Goal: Task Accomplishment & Management: Manage account settings

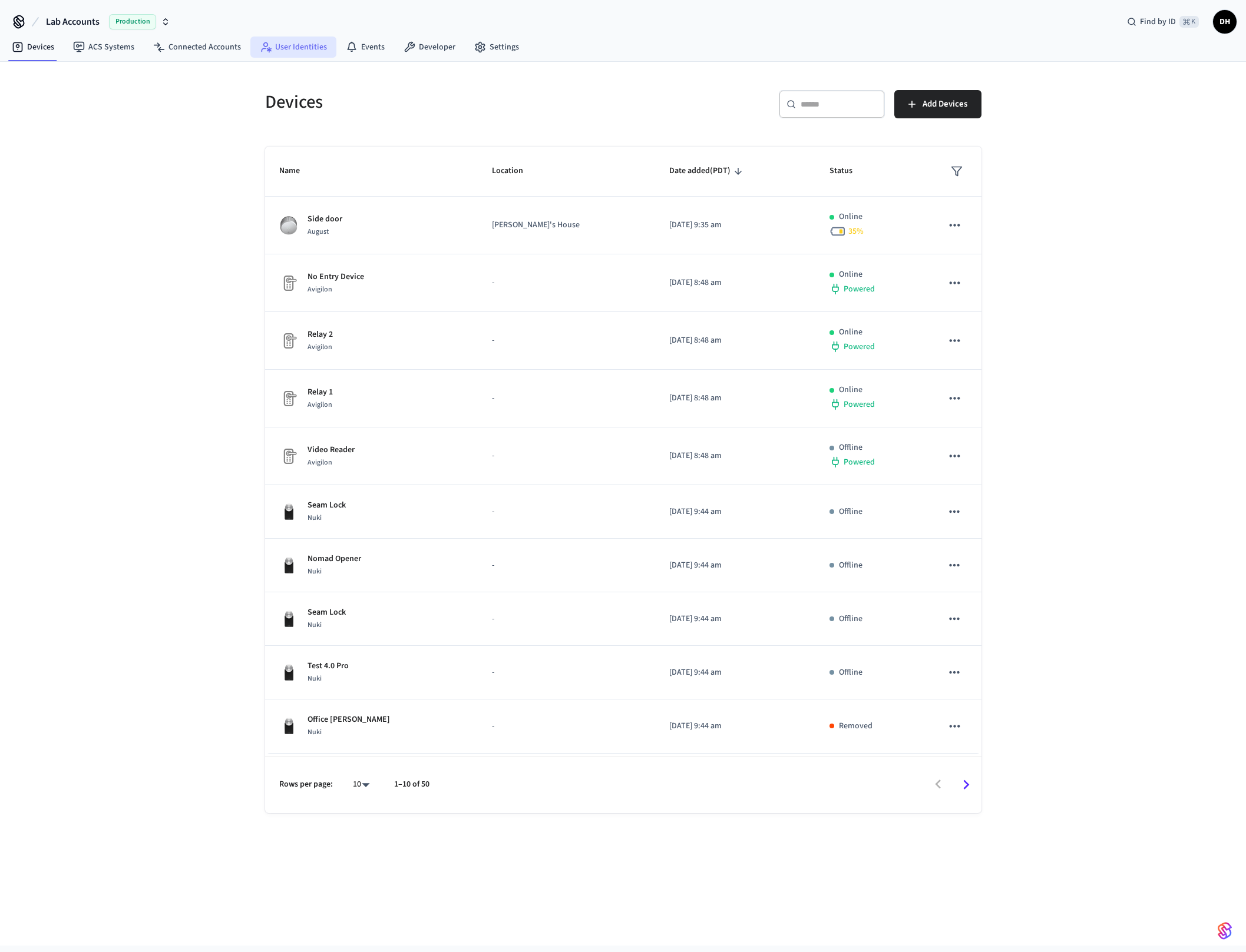
click at [284, 46] on link "User Identities" at bounding box center [294, 46] width 86 height 21
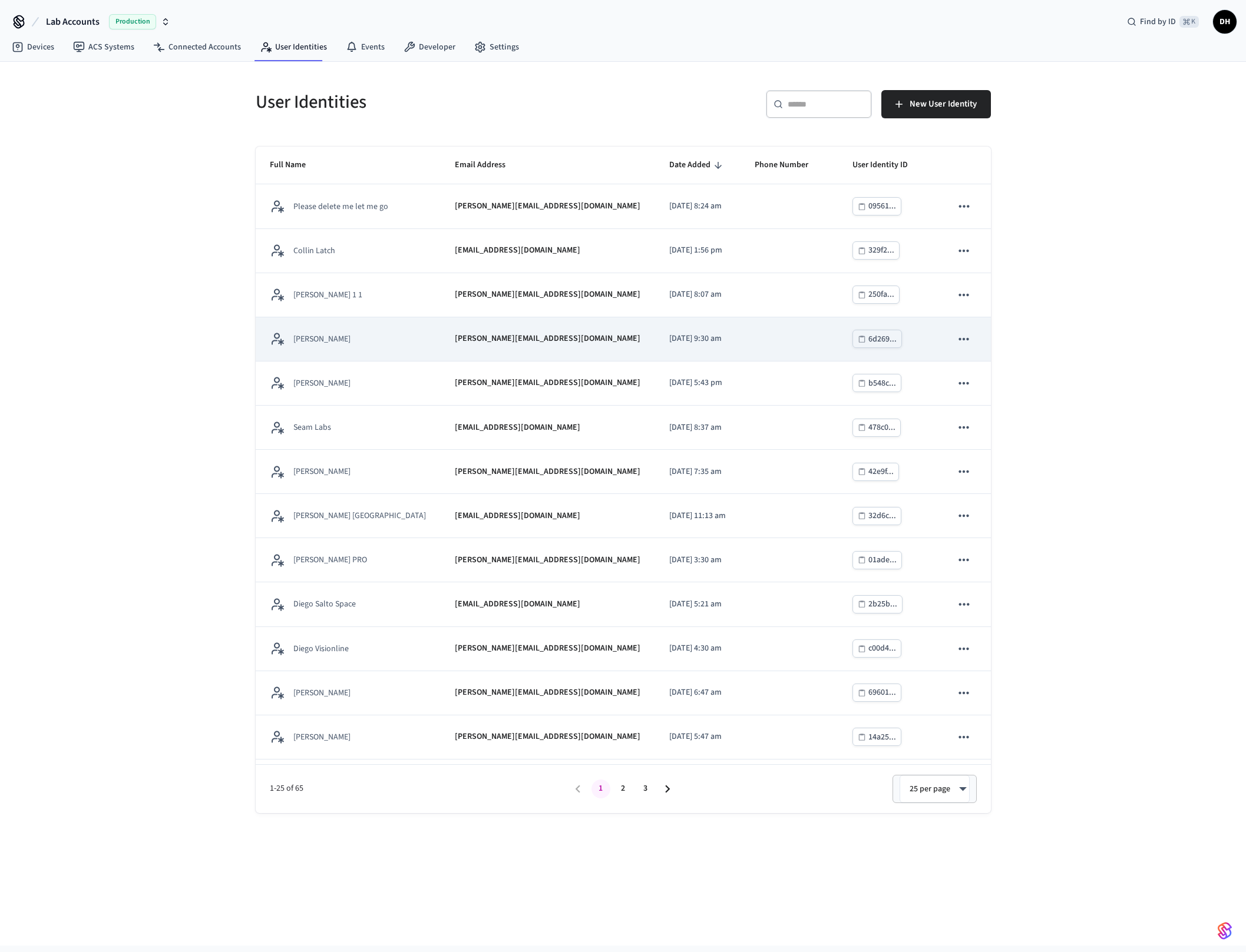
click at [348, 335] on div "[PERSON_NAME]" at bounding box center [348, 338] width 157 height 15
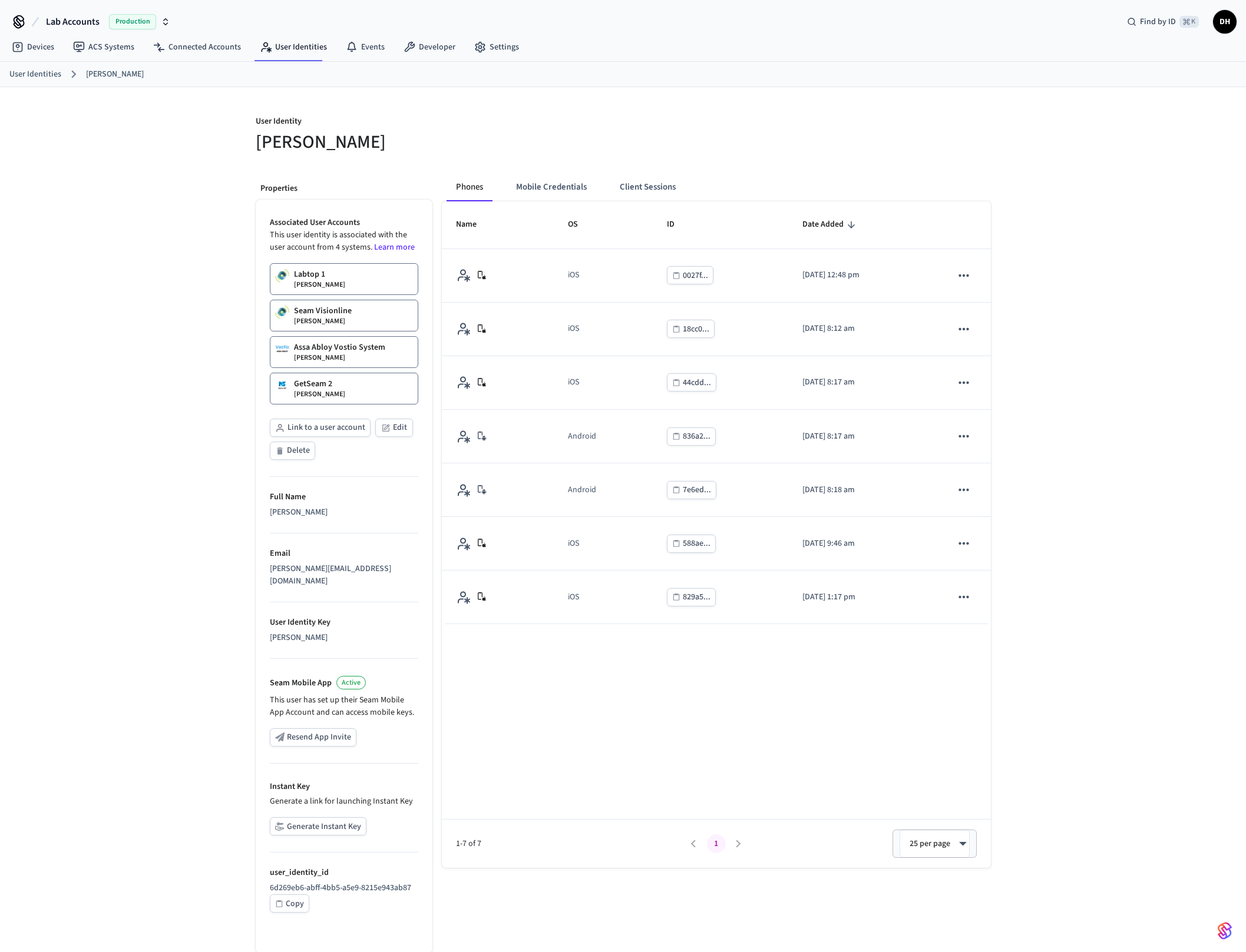
click at [305, 817] on button "Generate Instant Key" at bounding box center [317, 826] width 97 height 18
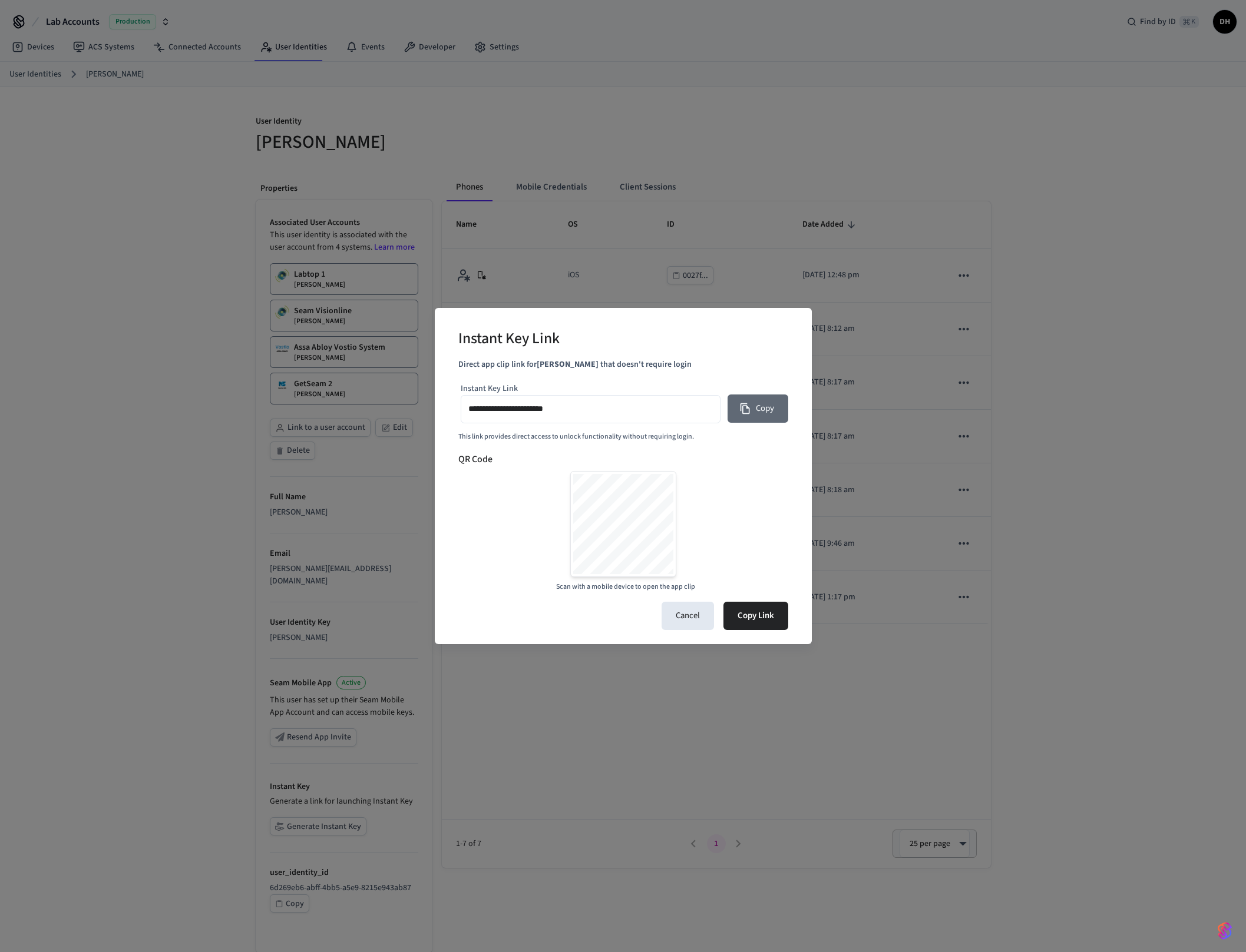
click at [747, 406] on icon "button" at bounding box center [745, 409] width 12 height 12
click at [681, 619] on button "Cancel" at bounding box center [687, 616] width 52 height 28
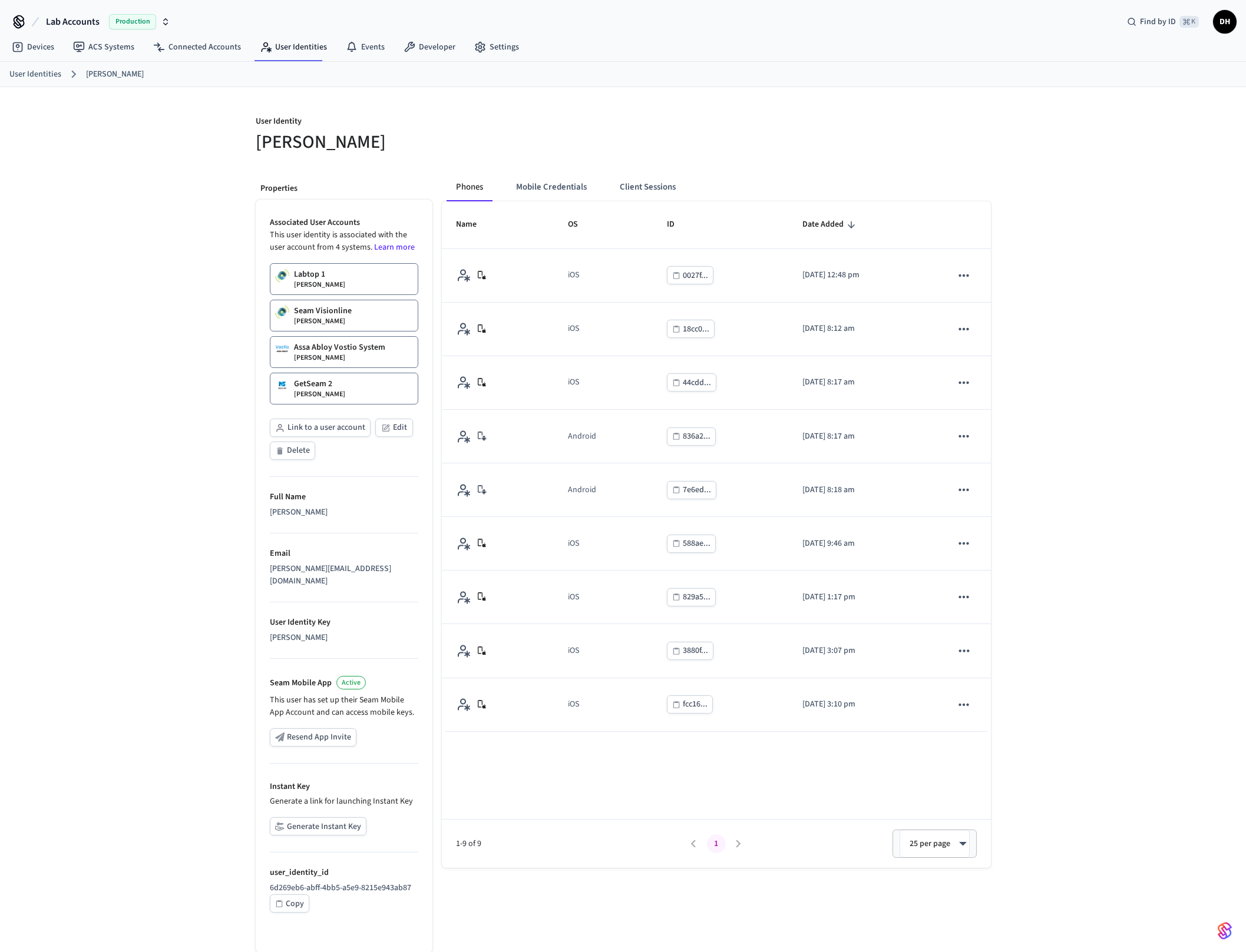
click at [326, 359] on div "Assa Abloy Vostio System Dawn Ho" at bounding box center [340, 351] width 92 height 21
click at [333, 316] on div "Seam Visionline Dawn Ho" at bounding box center [323, 315] width 57 height 21
click at [354, 281] on link "Labtop 1 Dawn Ho" at bounding box center [344, 279] width 148 height 32
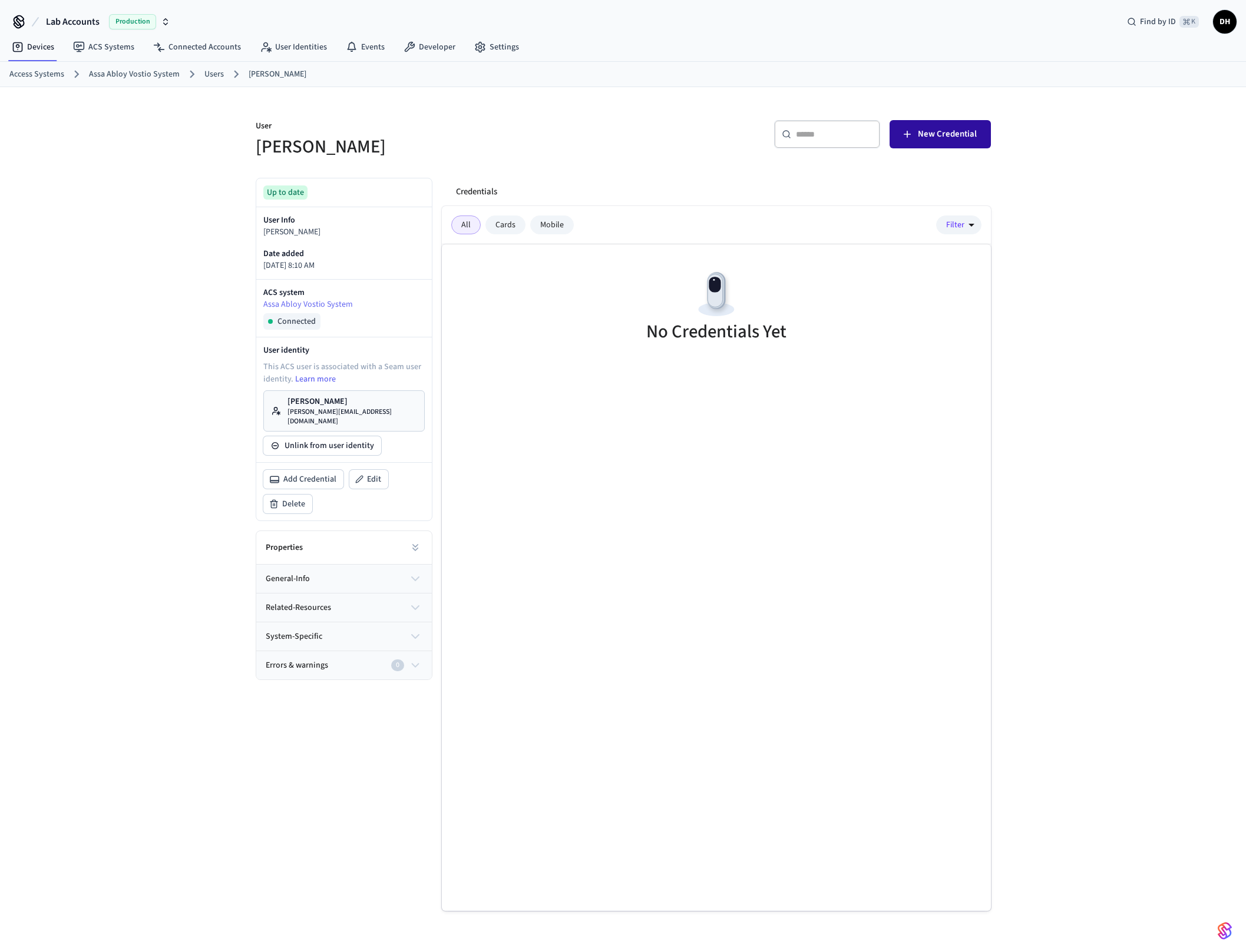
click at [939, 133] on span "New Credential" at bounding box center [947, 134] width 59 height 15
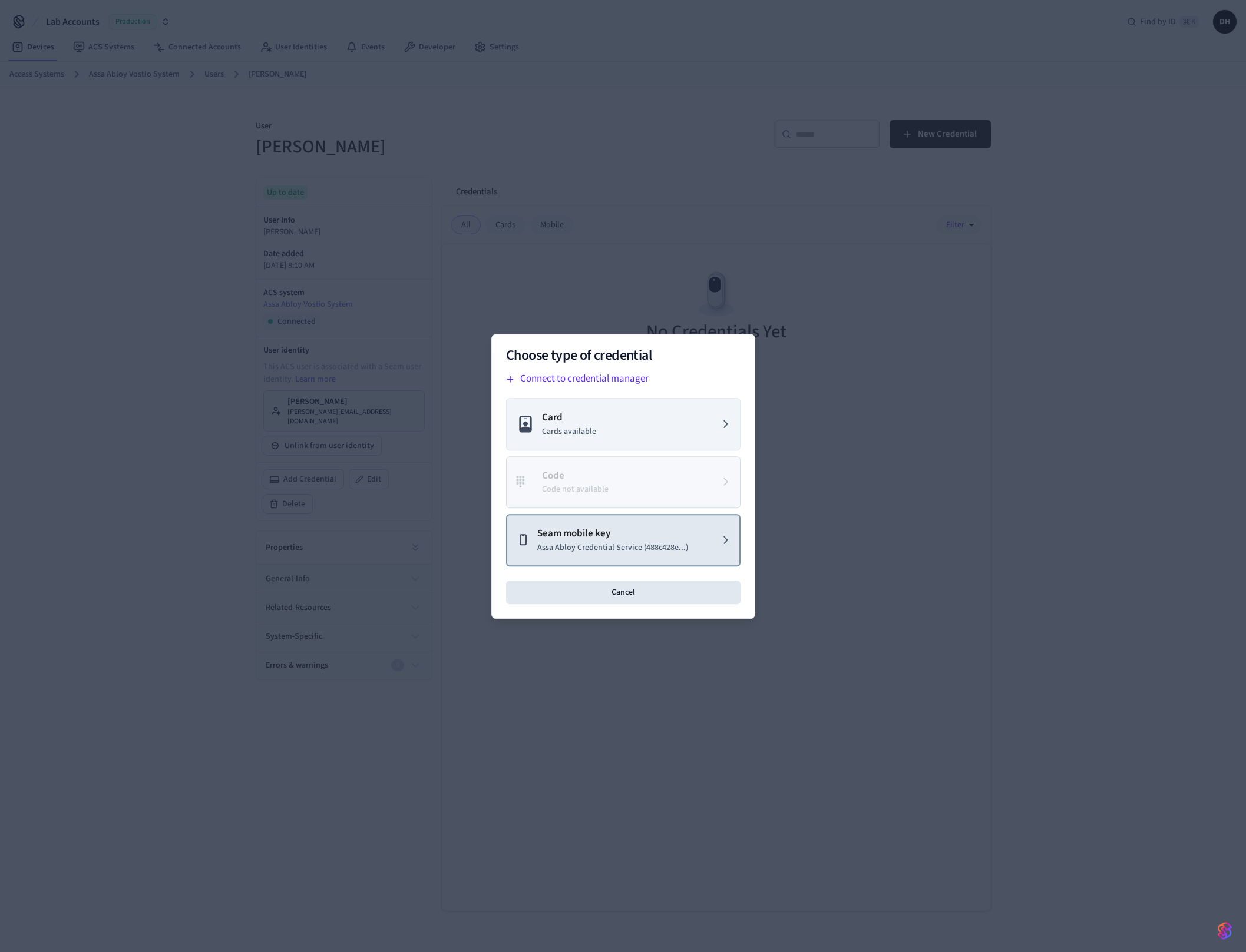
click at [594, 542] on p "Assa Abloy Credential Service (488c428e...)" at bounding box center [612, 547] width 151 height 12
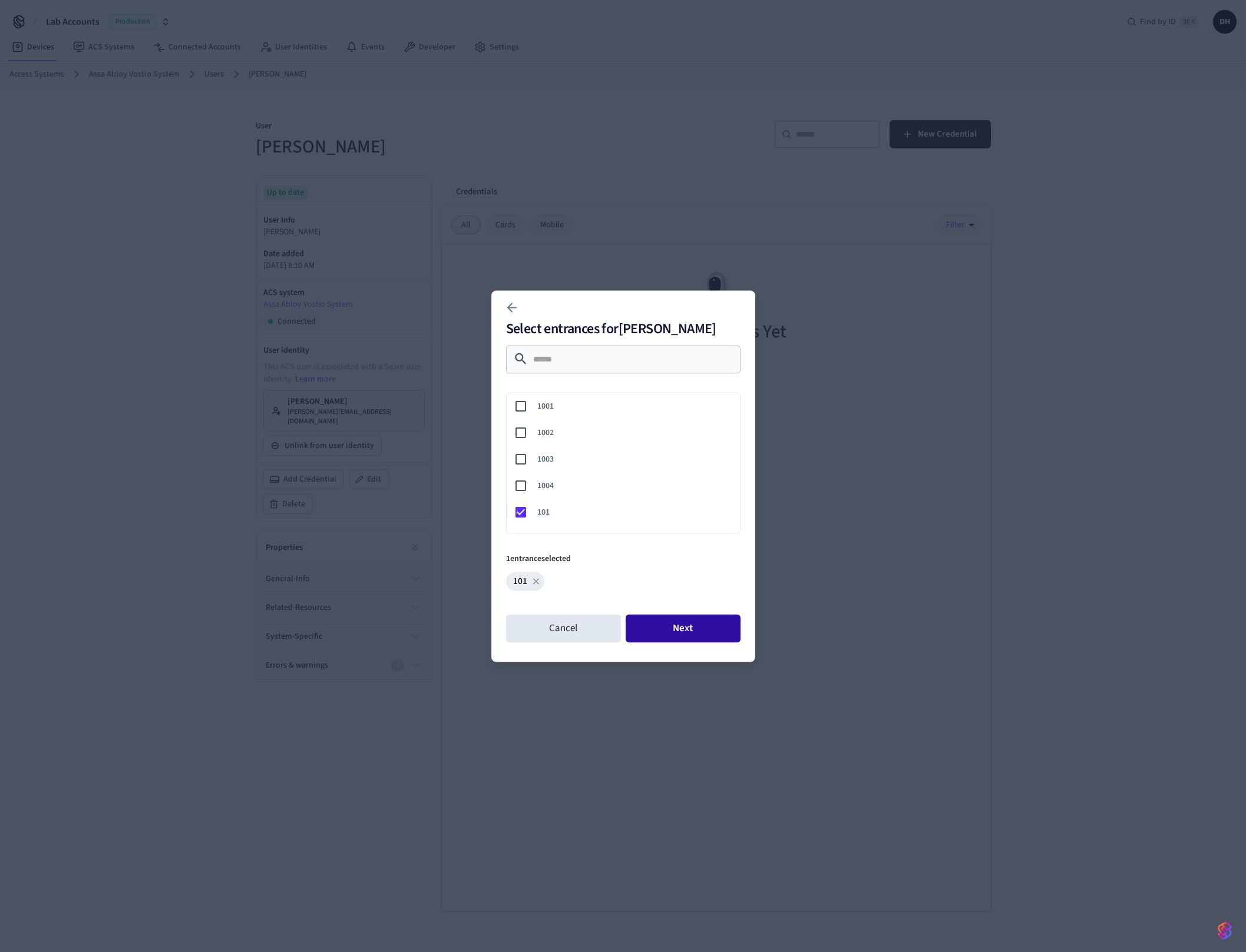
click at [694, 633] on button "Next" at bounding box center [683, 628] width 115 height 28
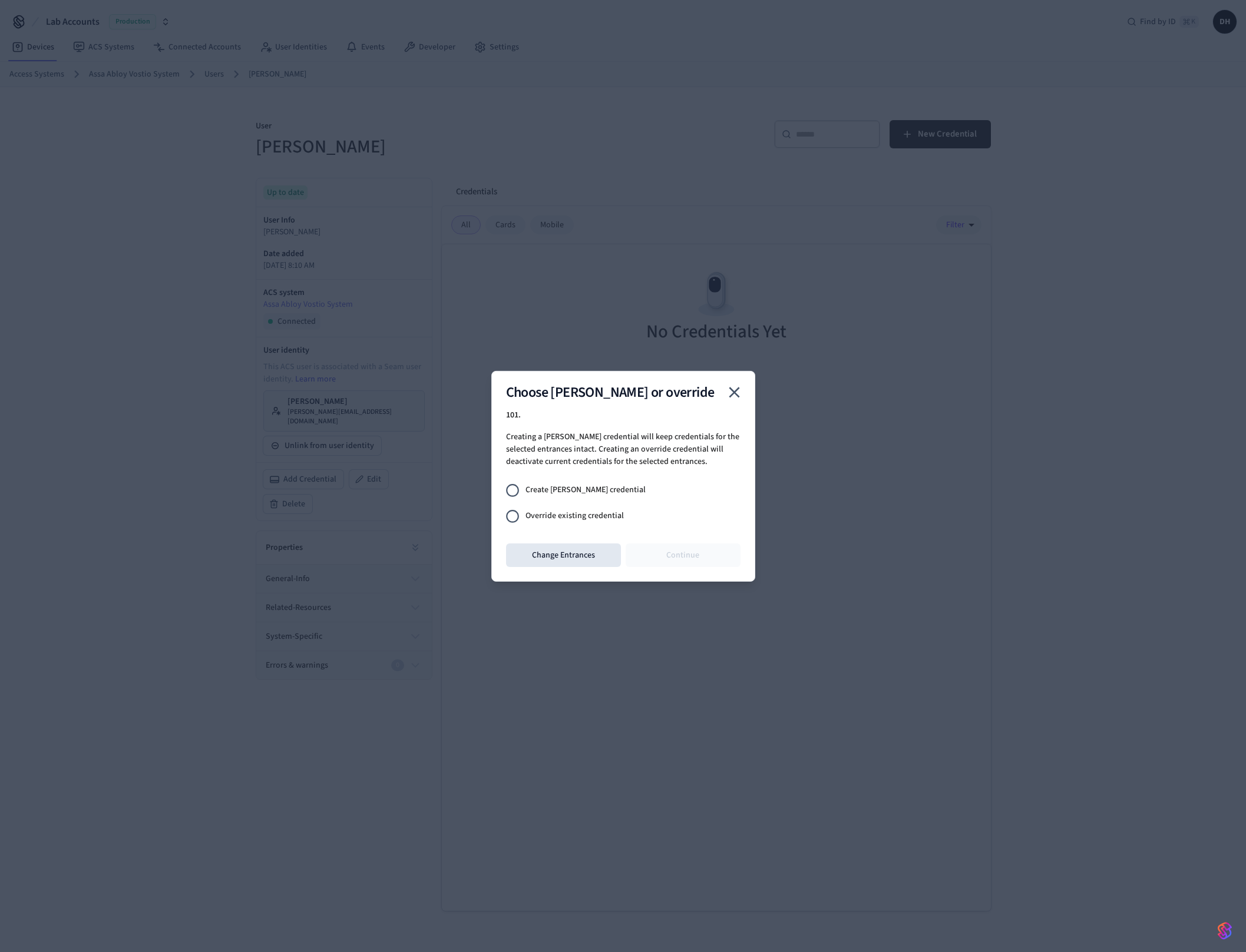
click at [587, 515] on span "Override existing credential" at bounding box center [574, 516] width 98 height 12
click at [713, 556] on button "Continue" at bounding box center [683, 555] width 115 height 23
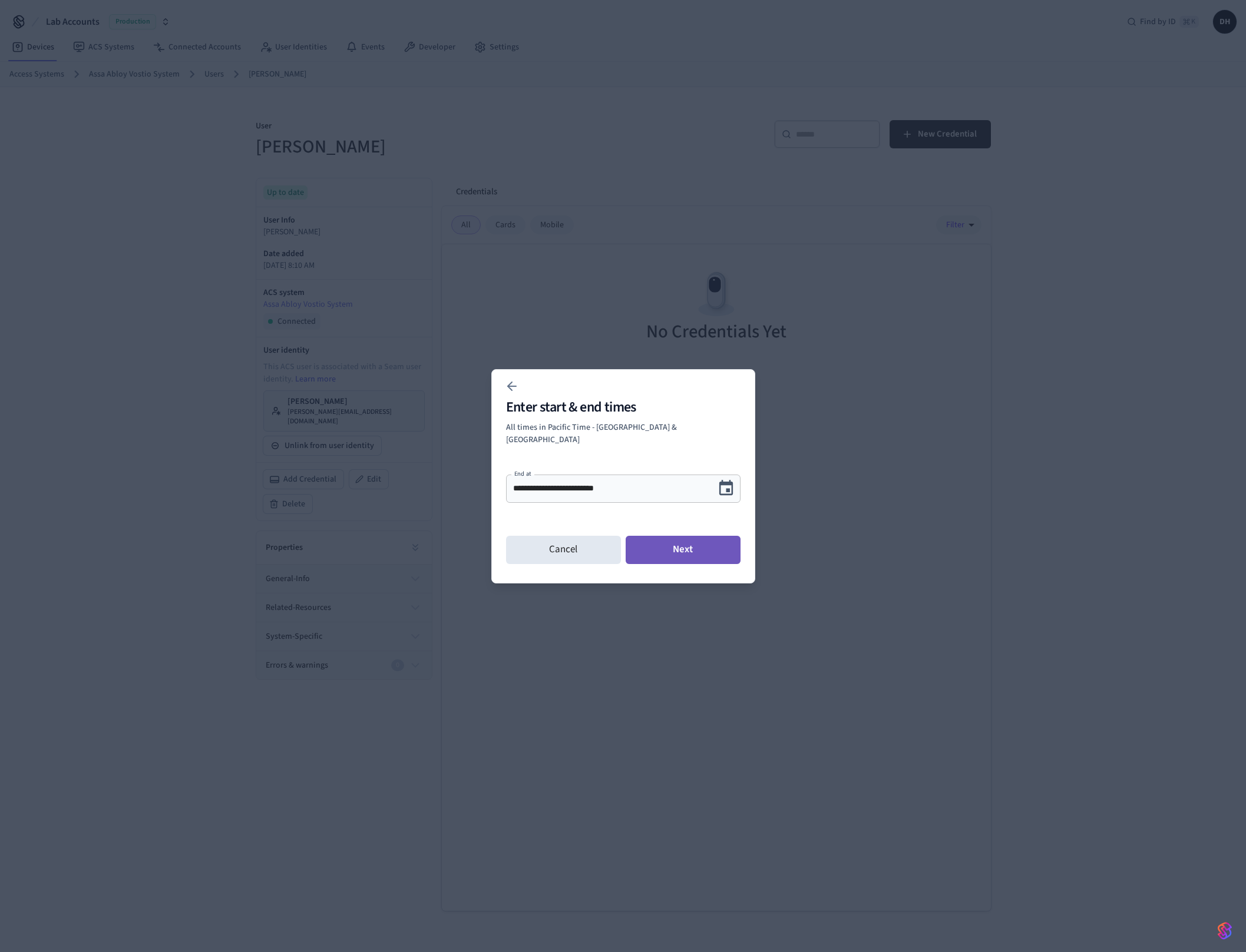
click at [680, 538] on button "Next" at bounding box center [683, 550] width 115 height 28
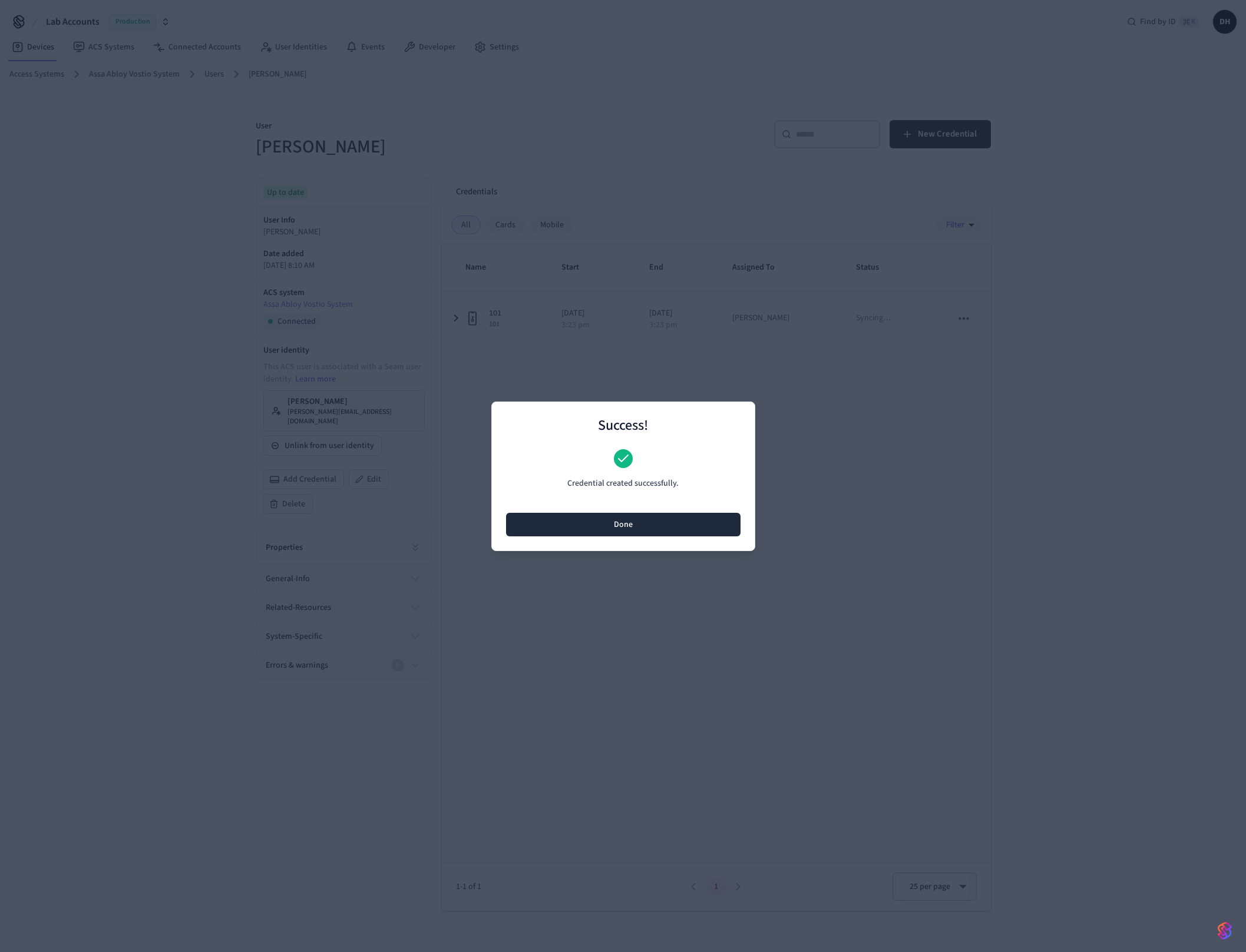
click at [651, 528] on button "Done" at bounding box center [623, 524] width 235 height 23
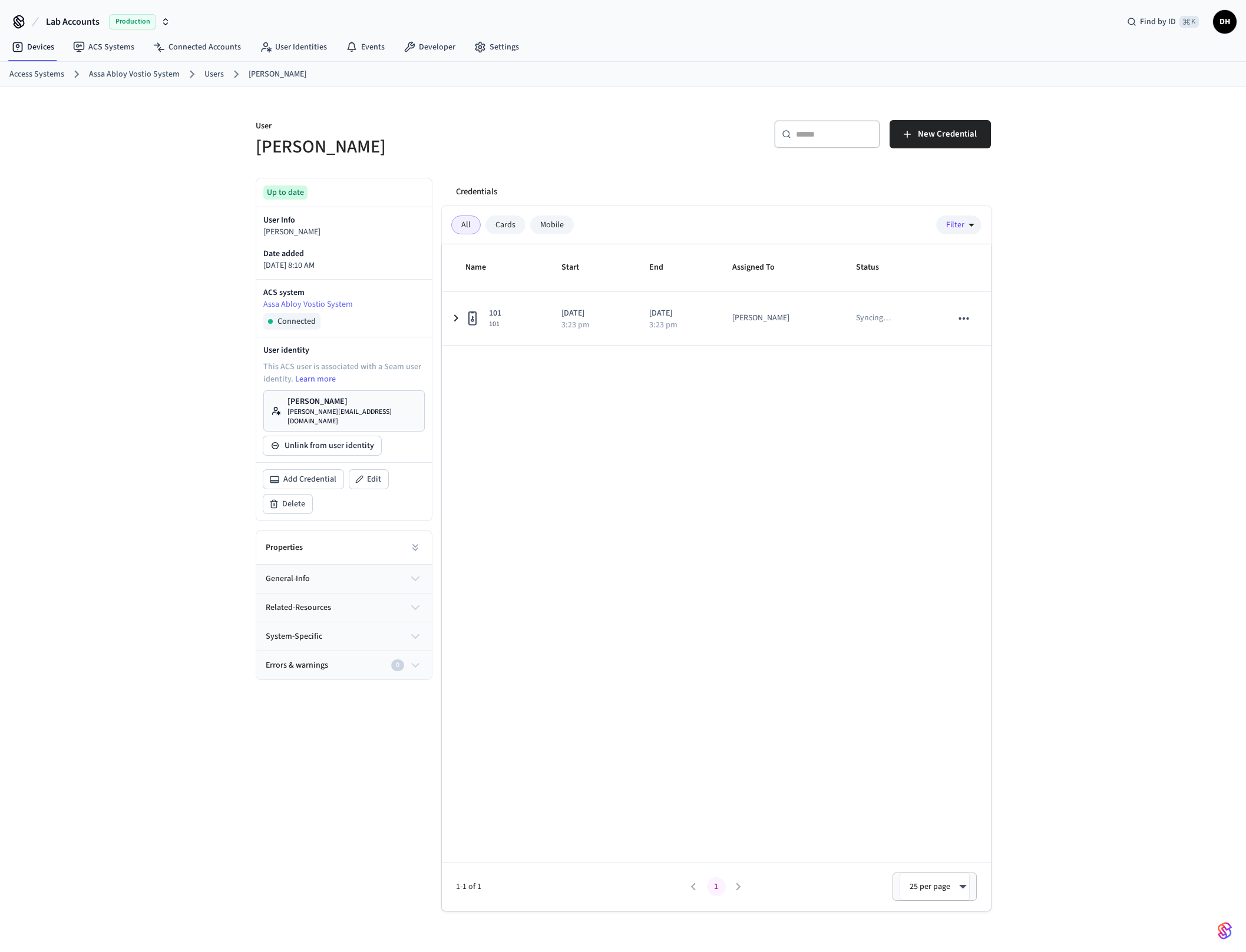
click at [689, 593] on div "Name Start End Assigned To Status 101 101 2025/08/22 3:23 pm 2025/08/23 3:23 pm…" at bounding box center [716, 577] width 549 height 667
click at [898, 560] on div "Name Start End Assigned To Status 101 101 2025/08/22 3:23 pm 2025/08/23 3:23 pm…" at bounding box center [716, 577] width 549 height 667
click at [1093, 387] on div "User Dawn Ho ​ ​ New Credential Up to date User Info Dawn Ho Date added 2025/07…" at bounding box center [623, 529] width 1246 height 884
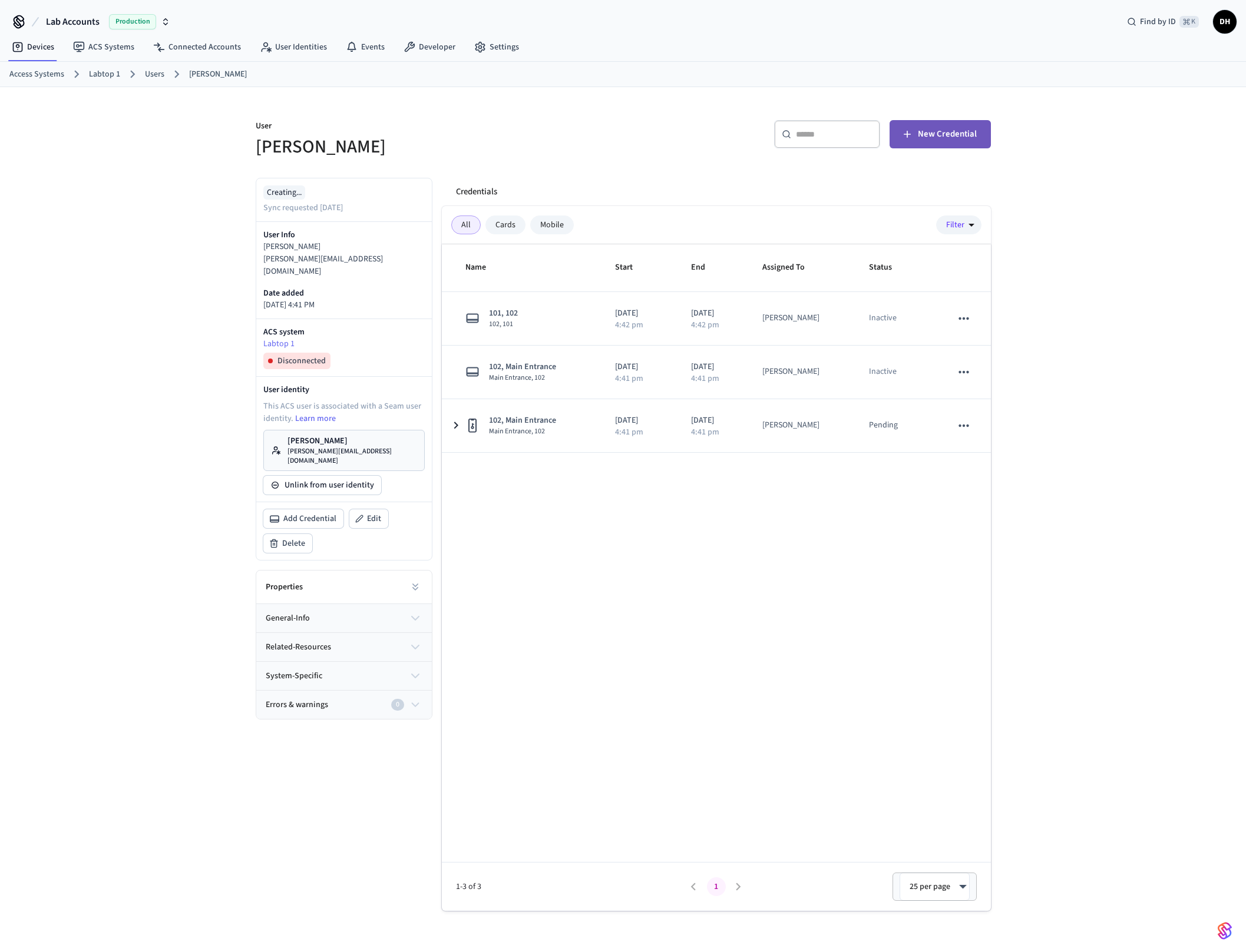
click at [944, 129] on span "New Credential" at bounding box center [947, 134] width 59 height 15
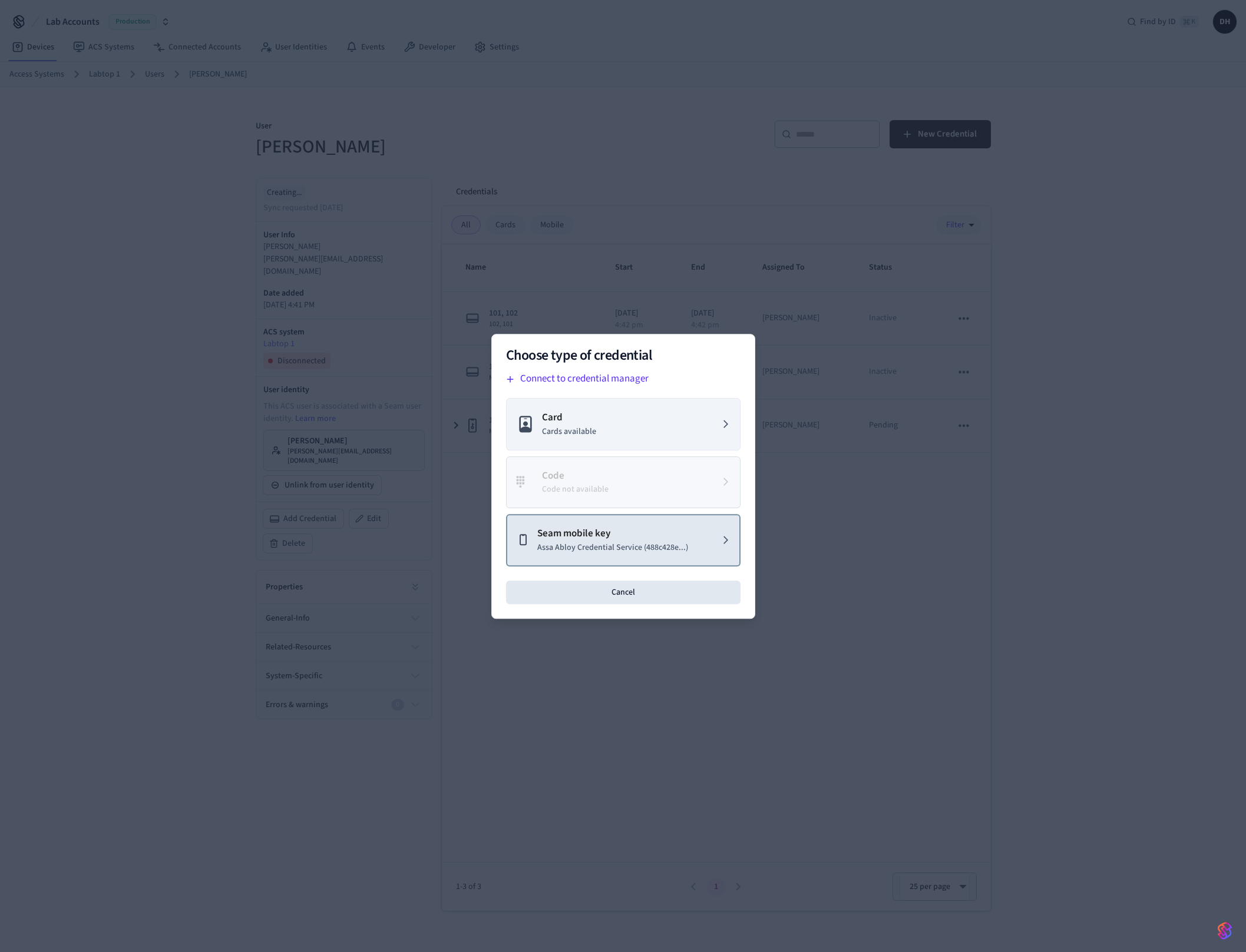
click at [612, 552] on p "Assa Abloy Credential Service (488c428e...)" at bounding box center [612, 547] width 151 height 12
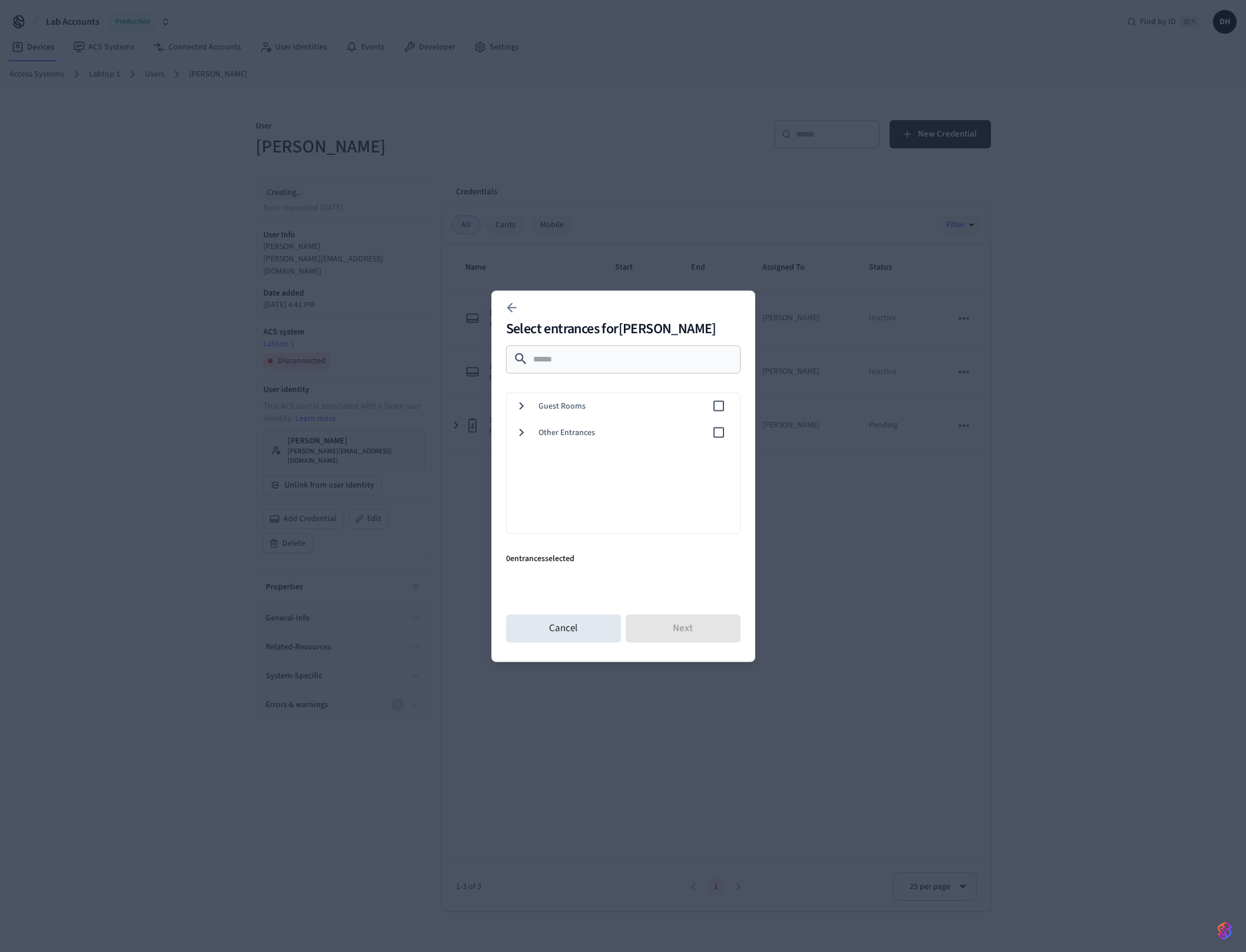
click at [522, 401] on icon at bounding box center [521, 405] width 15 height 15
click at [683, 647] on div "Cancel Next" at bounding box center [623, 628] width 235 height 38
click at [677, 625] on button "Next" at bounding box center [683, 628] width 115 height 28
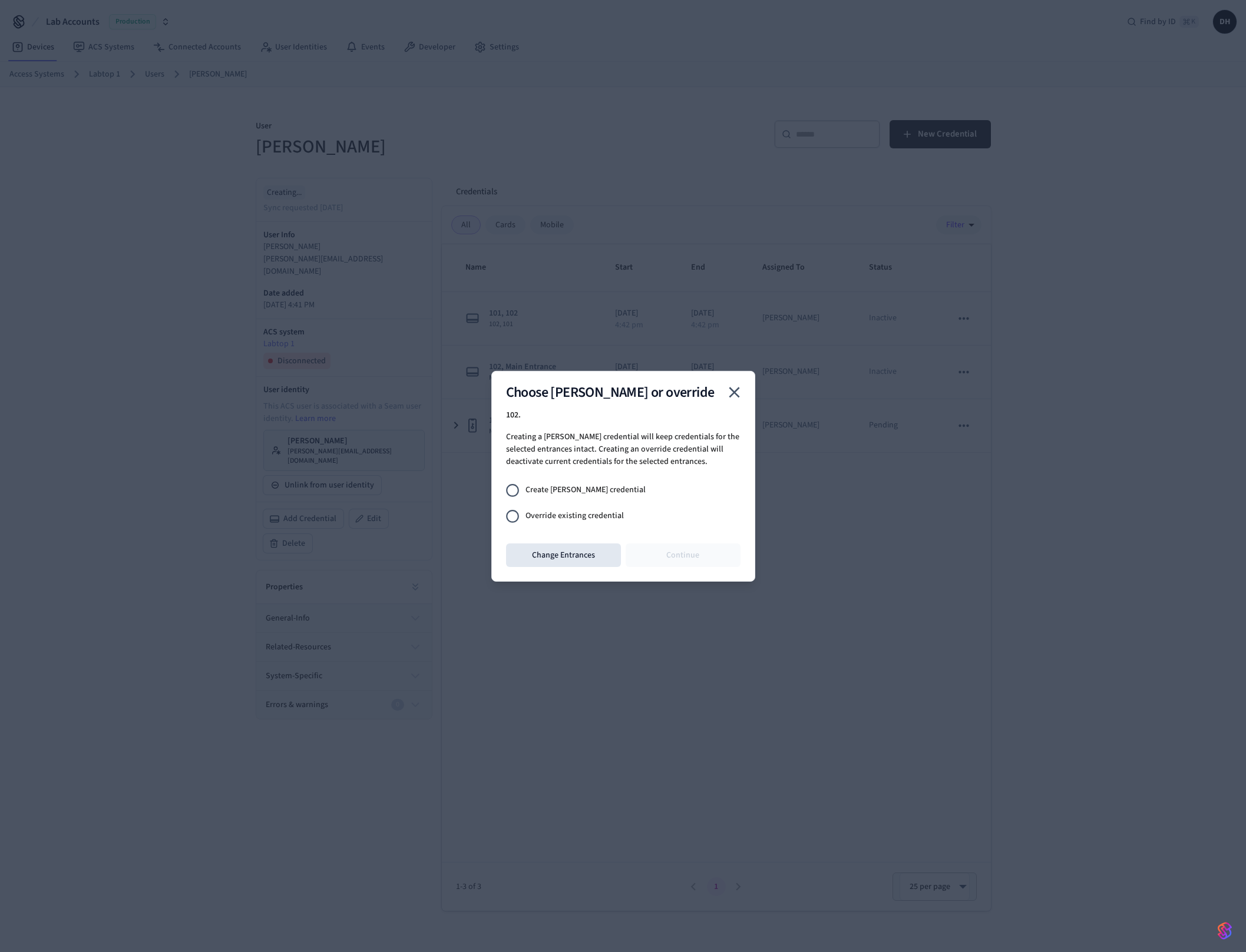
click at [589, 516] on span "Override existing credential" at bounding box center [574, 516] width 98 height 12
click at [692, 556] on button "Continue" at bounding box center [683, 555] width 115 height 23
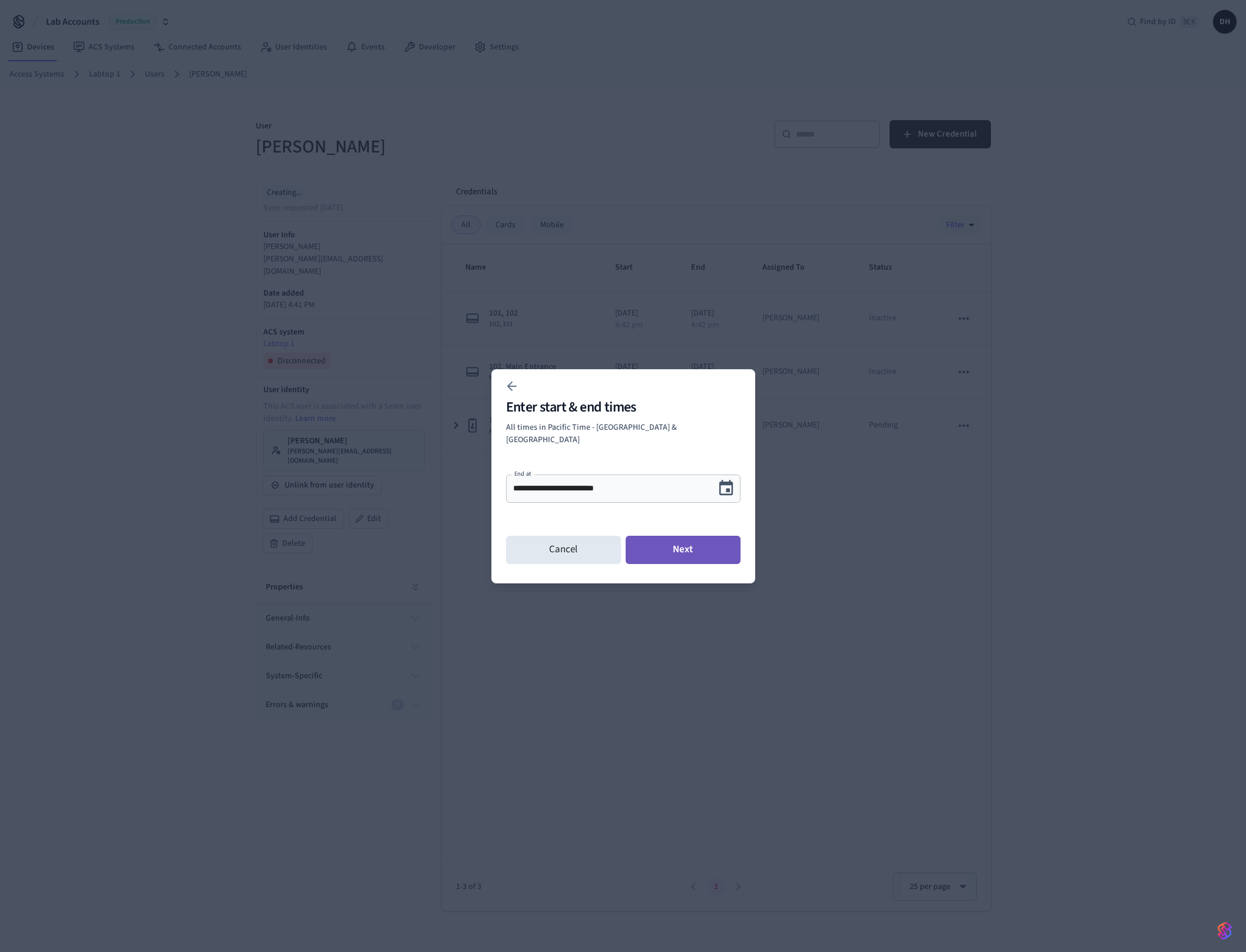
click at [699, 546] on button "Next" at bounding box center [683, 550] width 115 height 28
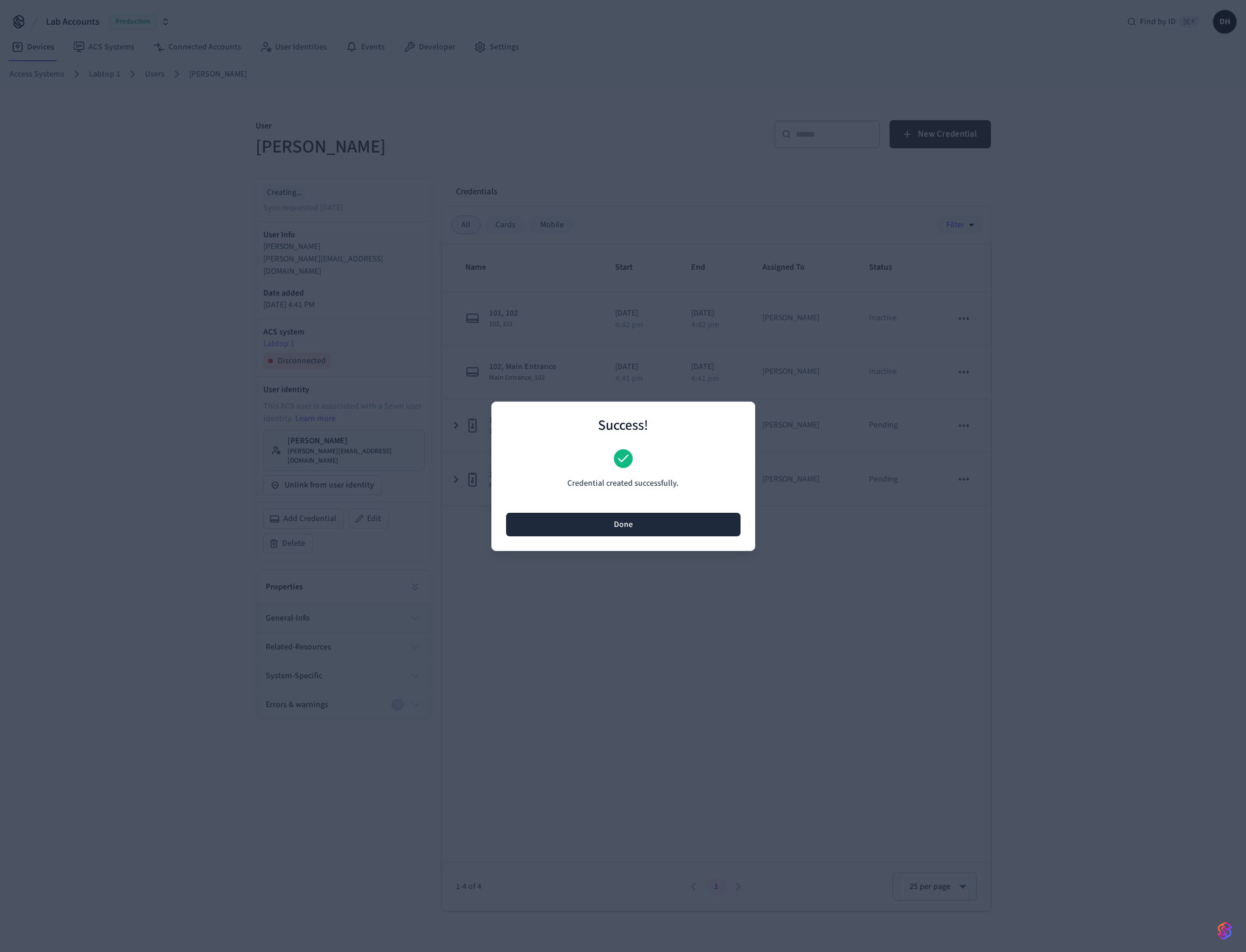
click at [634, 533] on button "Done" at bounding box center [623, 524] width 235 height 23
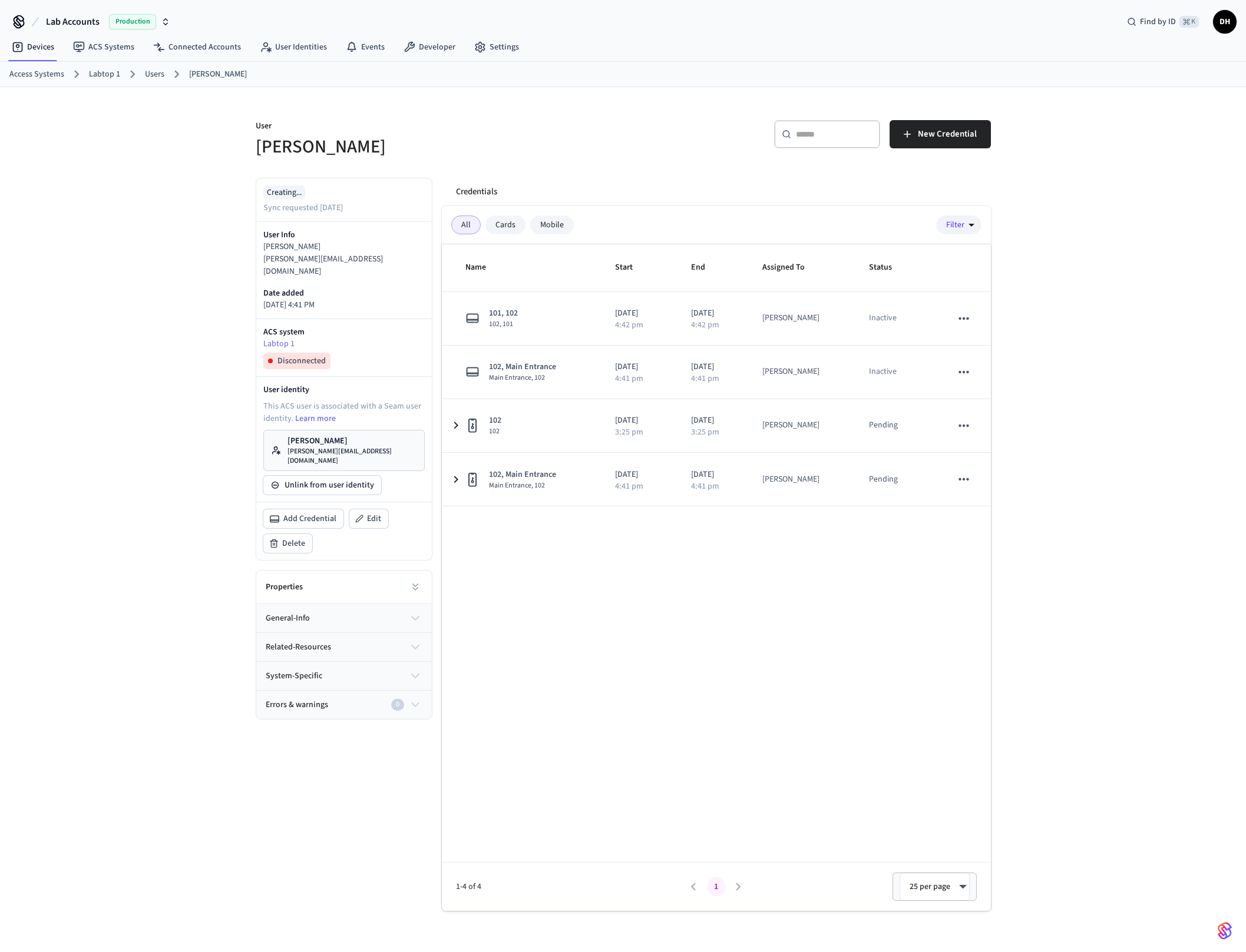
click at [677, 700] on div "Name Start End Assigned To Status 101, 102 102, 101 2025/07/29 4:42 pm 2025/07/…" at bounding box center [716, 577] width 549 height 667
click at [325, 447] on p "[PERSON_NAME][EMAIL_ADDRESS][DOMAIN_NAME]" at bounding box center [352, 456] width 129 height 19
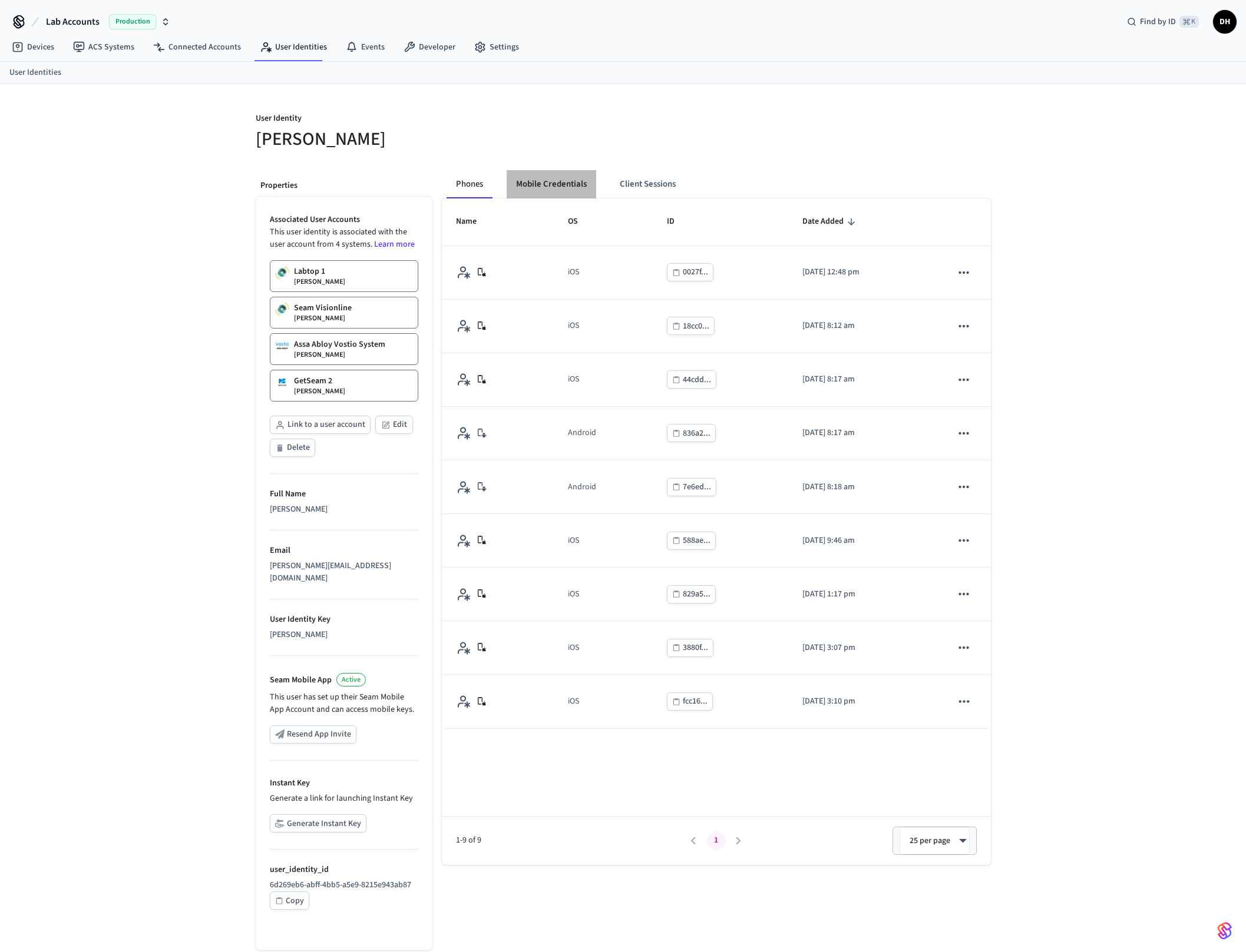
click at [523, 179] on button "Mobile Credentials" at bounding box center [551, 184] width 89 height 28
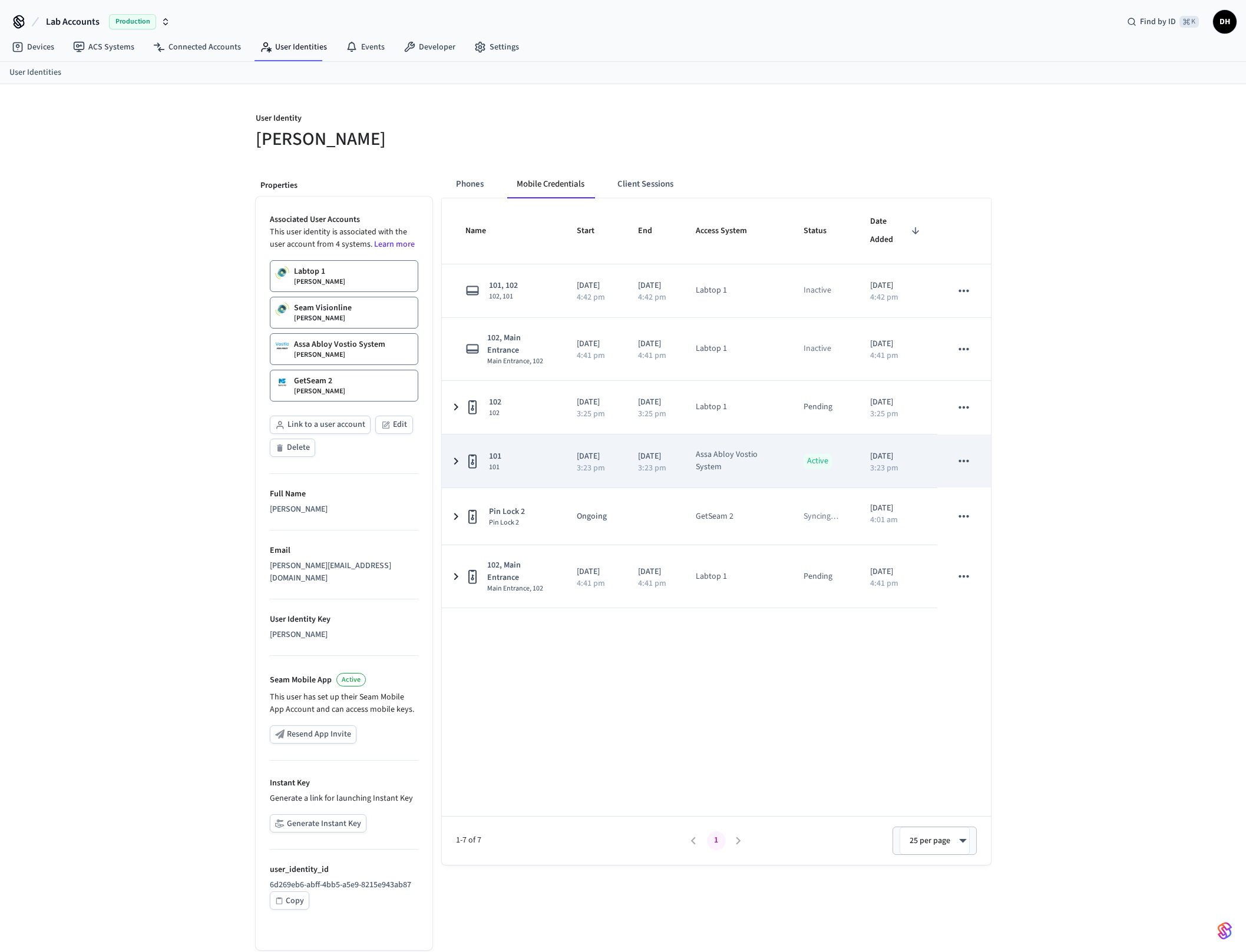
click at [456, 455] on icon "sticky table" at bounding box center [456, 461] width 14 height 15
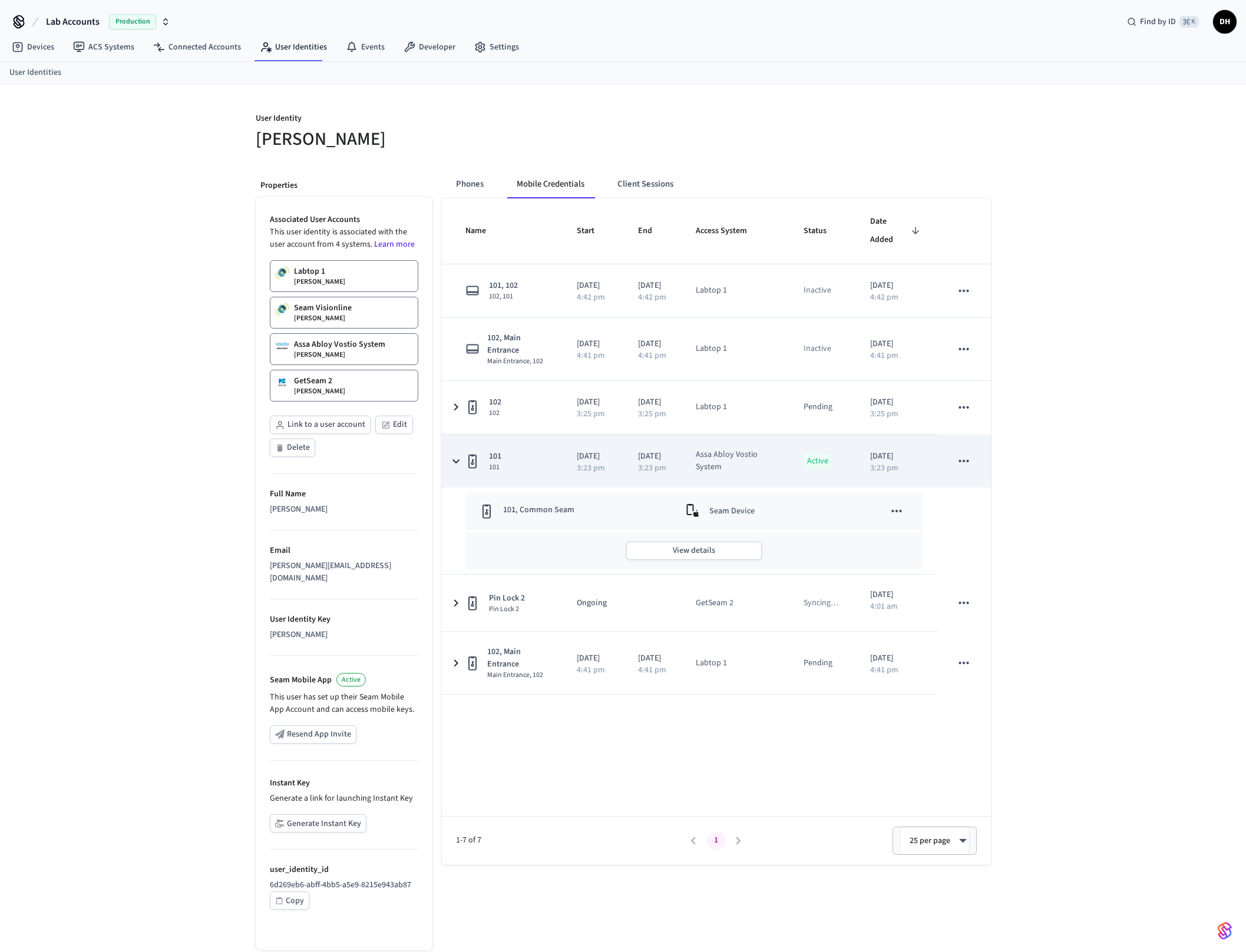
click at [456, 455] on icon "sticky table" at bounding box center [456, 460] width 15 height 14
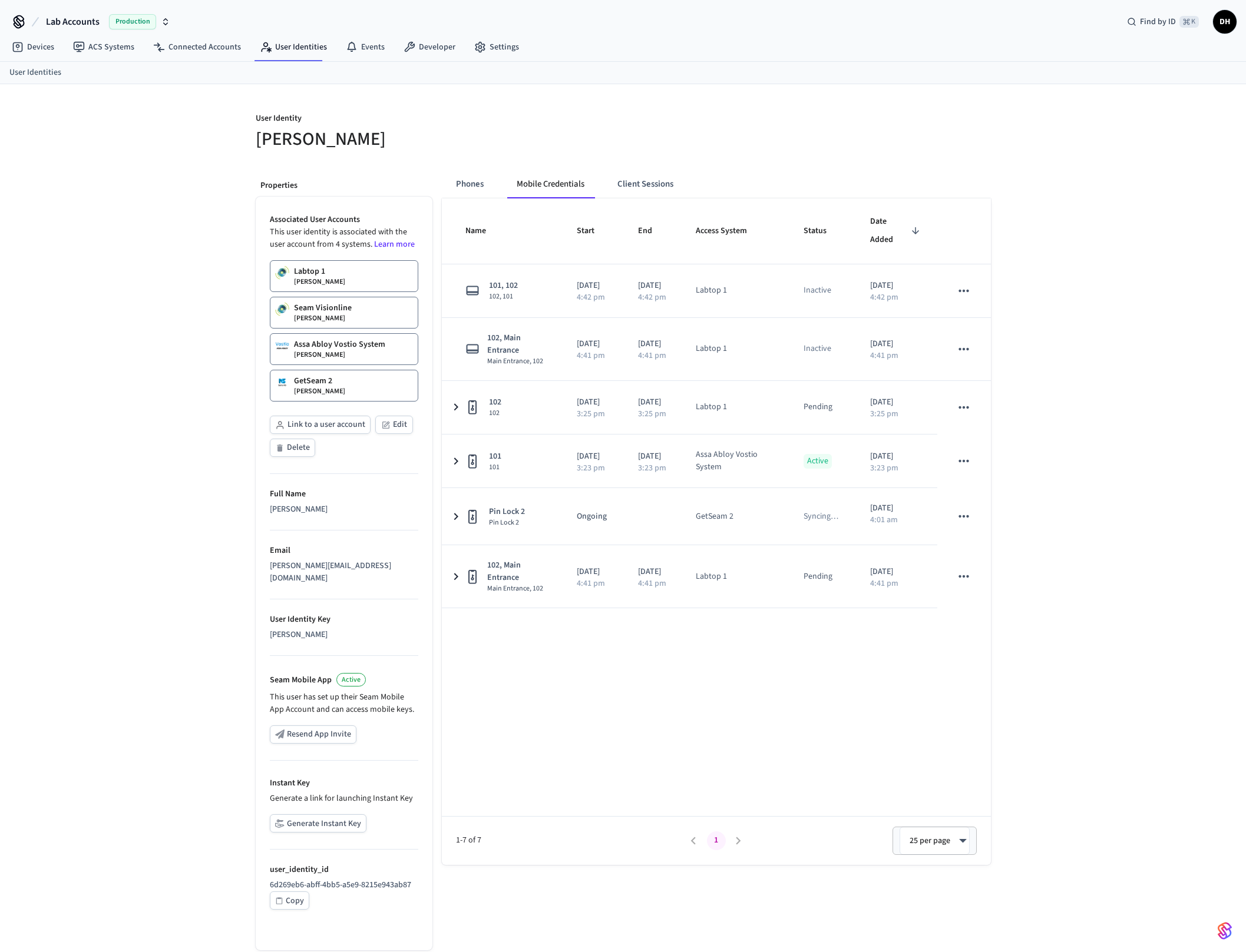
click at [325, 381] on p "GetSeam 2" at bounding box center [313, 381] width 39 height 12
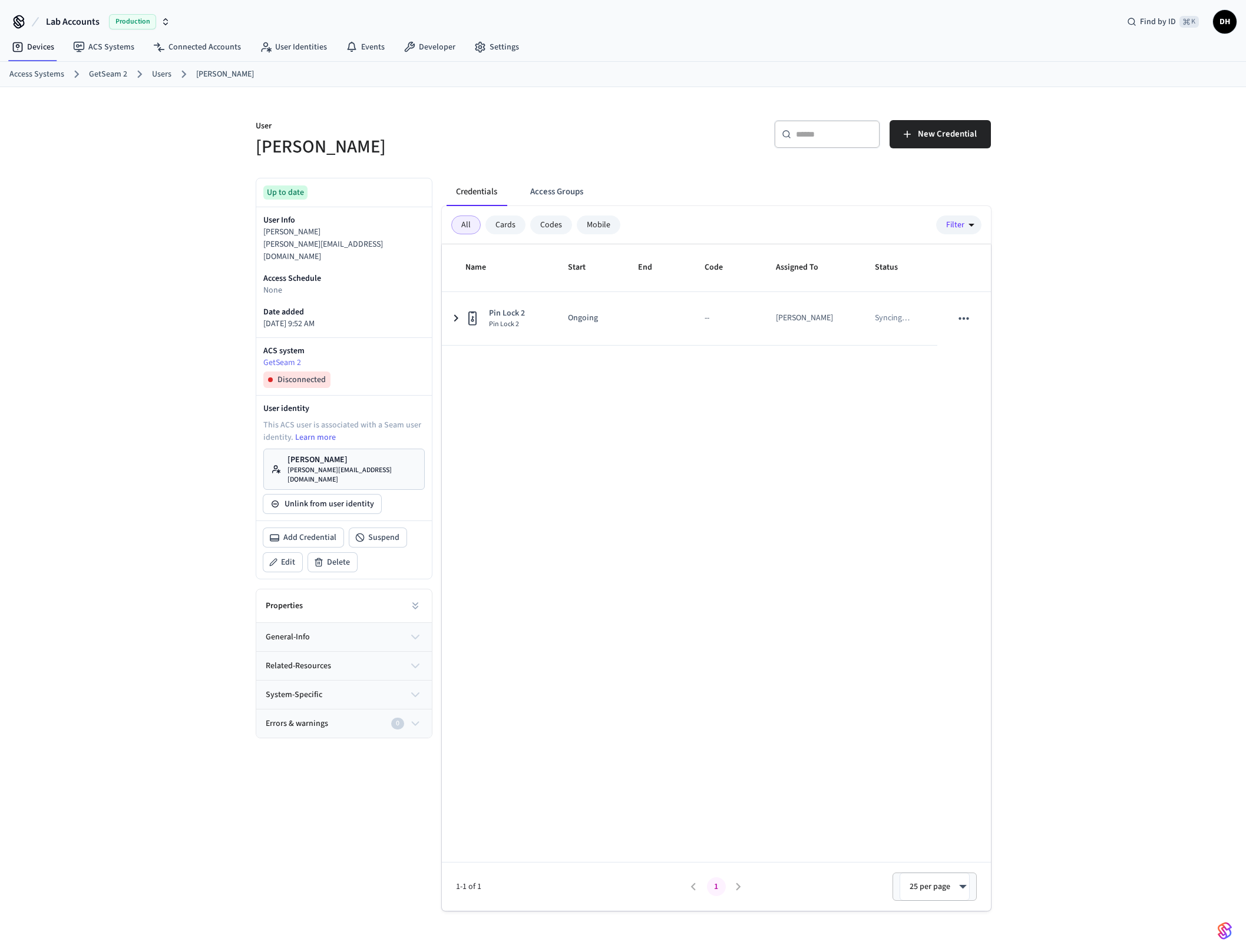
click at [600, 399] on div "Name Start End Code Assigned To Status Pin Lock 2 Pin Lock 2 Ongoing -- Dawn Ho…" at bounding box center [716, 577] width 549 height 667
click at [369, 460] on link "Dawn Ho dawn@getseam.com" at bounding box center [344, 469] width 161 height 41
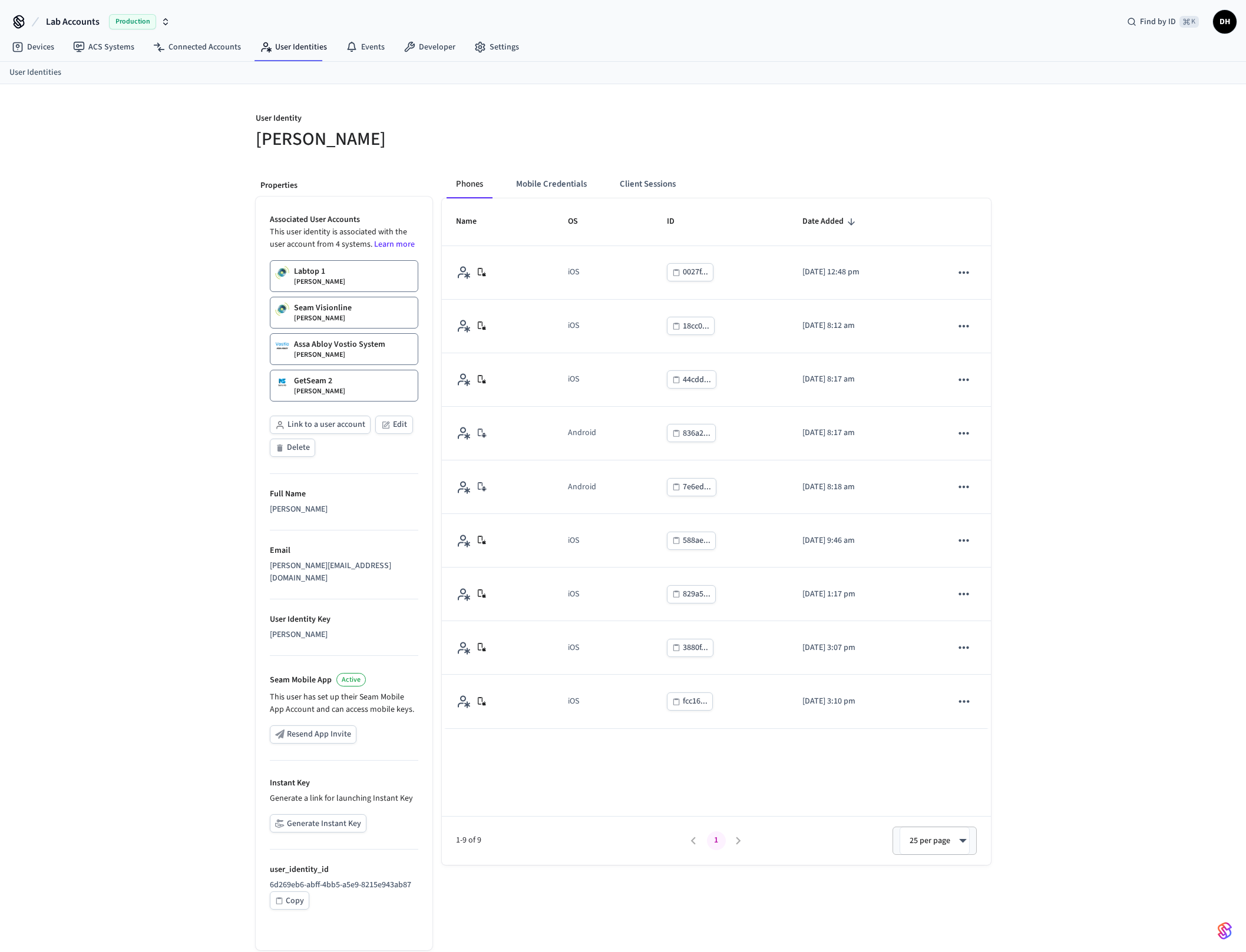
click at [569, 176] on button "Mobile Credentials" at bounding box center [551, 184] width 89 height 28
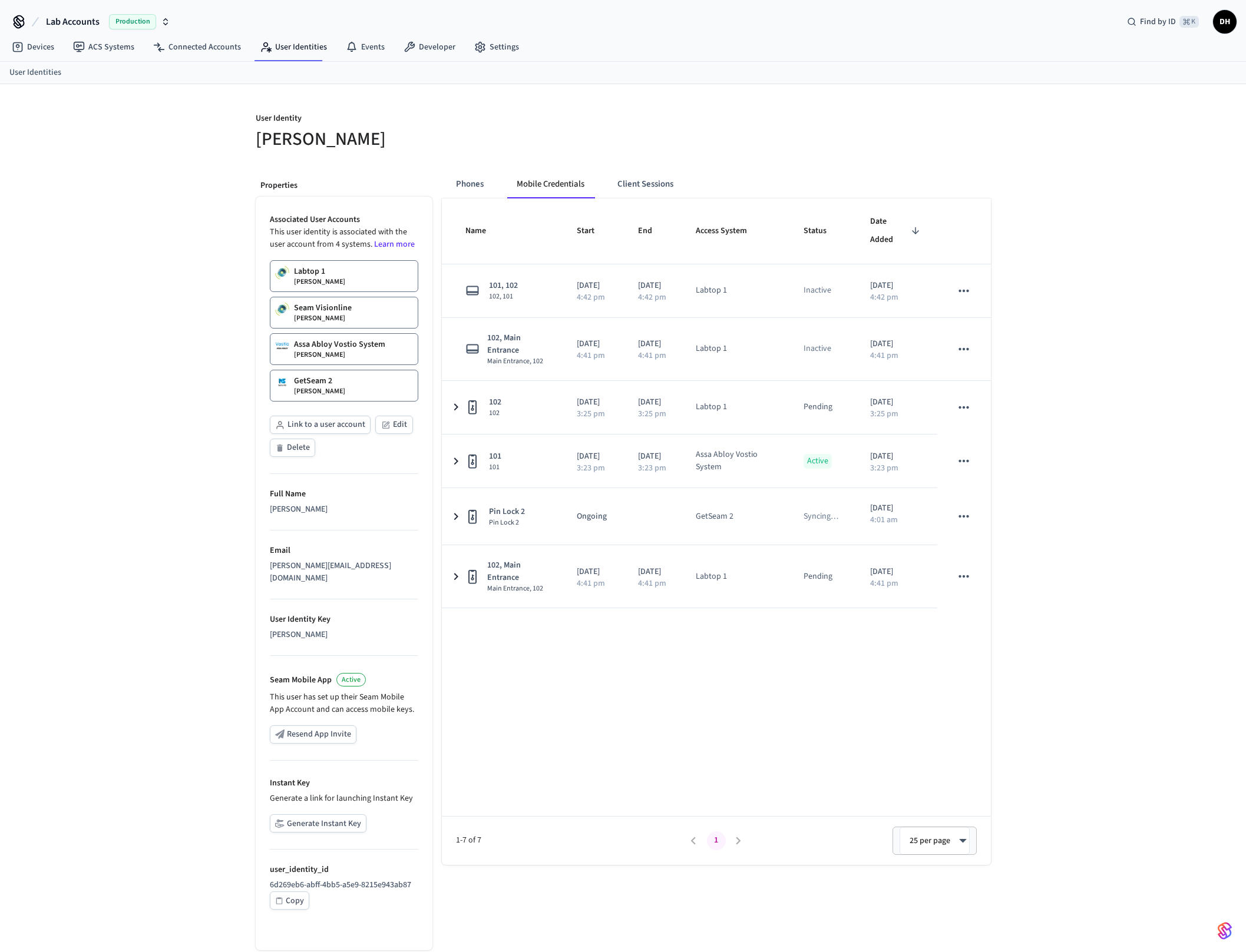
click at [333, 388] on link "GetSeam 2 [PERSON_NAME]" at bounding box center [344, 386] width 148 height 32
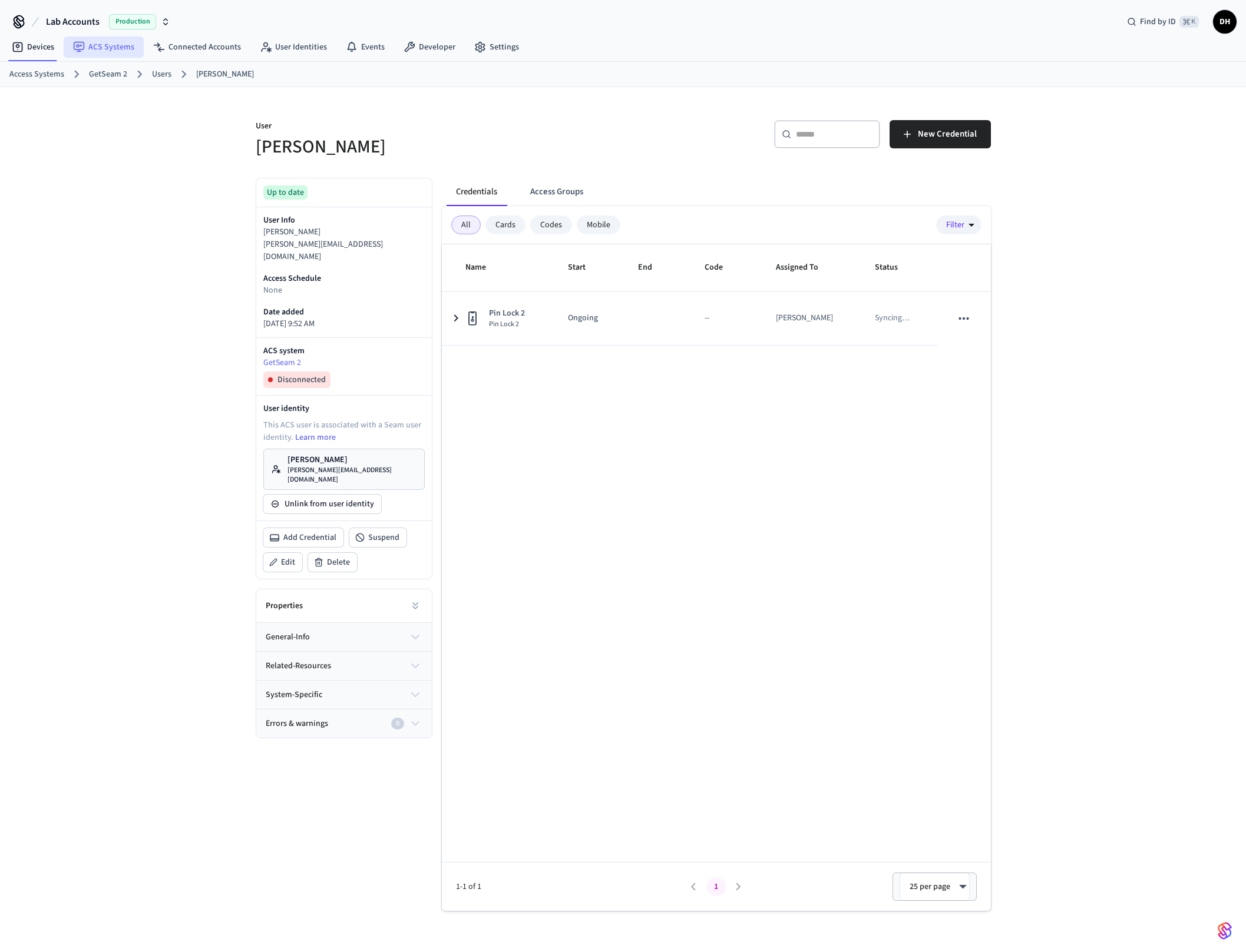
click at [114, 46] on link "ACS Systems" at bounding box center [104, 46] width 80 height 21
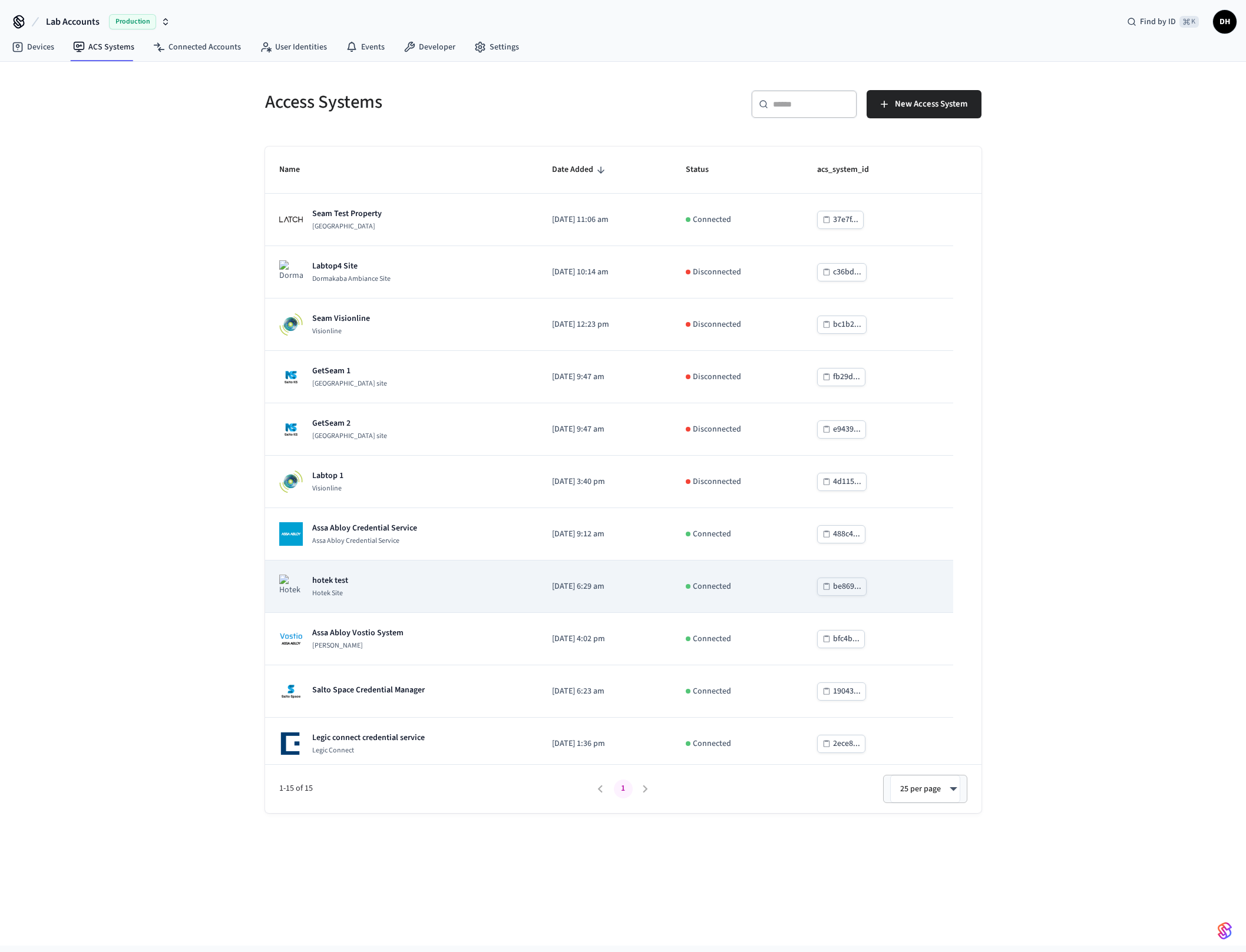
scroll to position [3, 0]
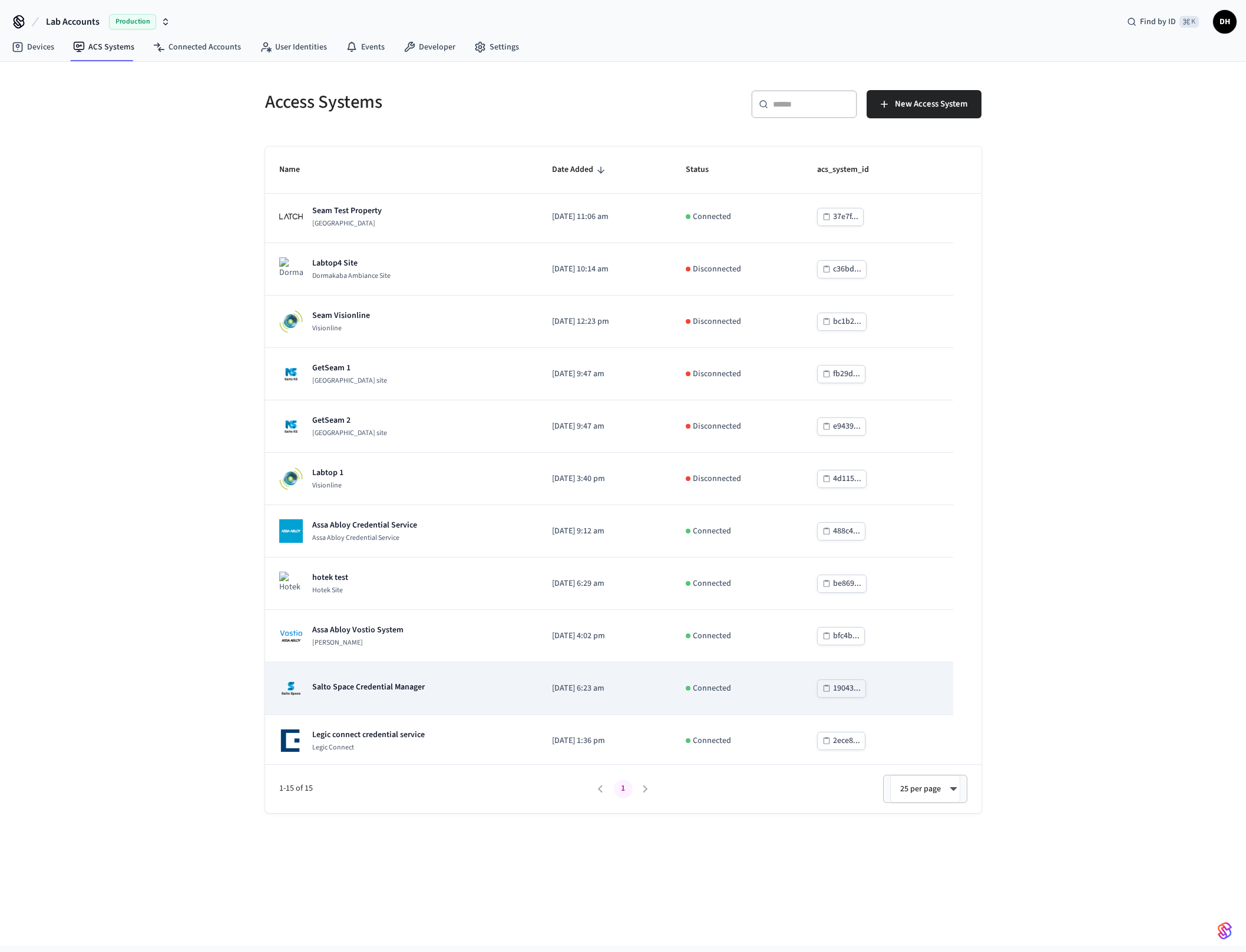
click at [385, 689] on p "Salto Space Credential Manager" at bounding box center [368, 687] width 113 height 12
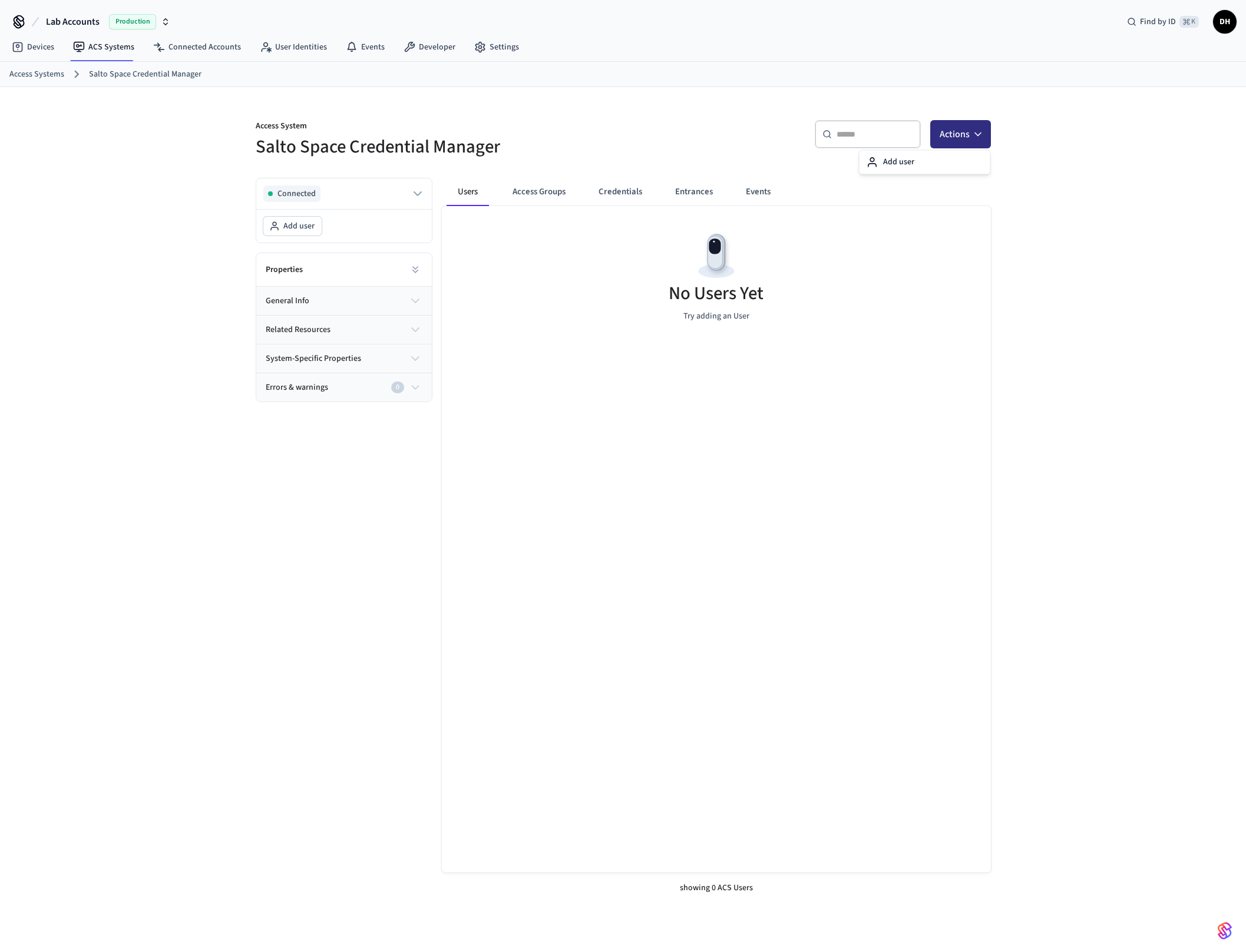
click at [962, 137] on button "Actions" at bounding box center [960, 134] width 61 height 28
click at [931, 150] on div "Add user" at bounding box center [925, 162] width 132 height 25
click at [931, 156] on div "Add user" at bounding box center [924, 162] width 126 height 19
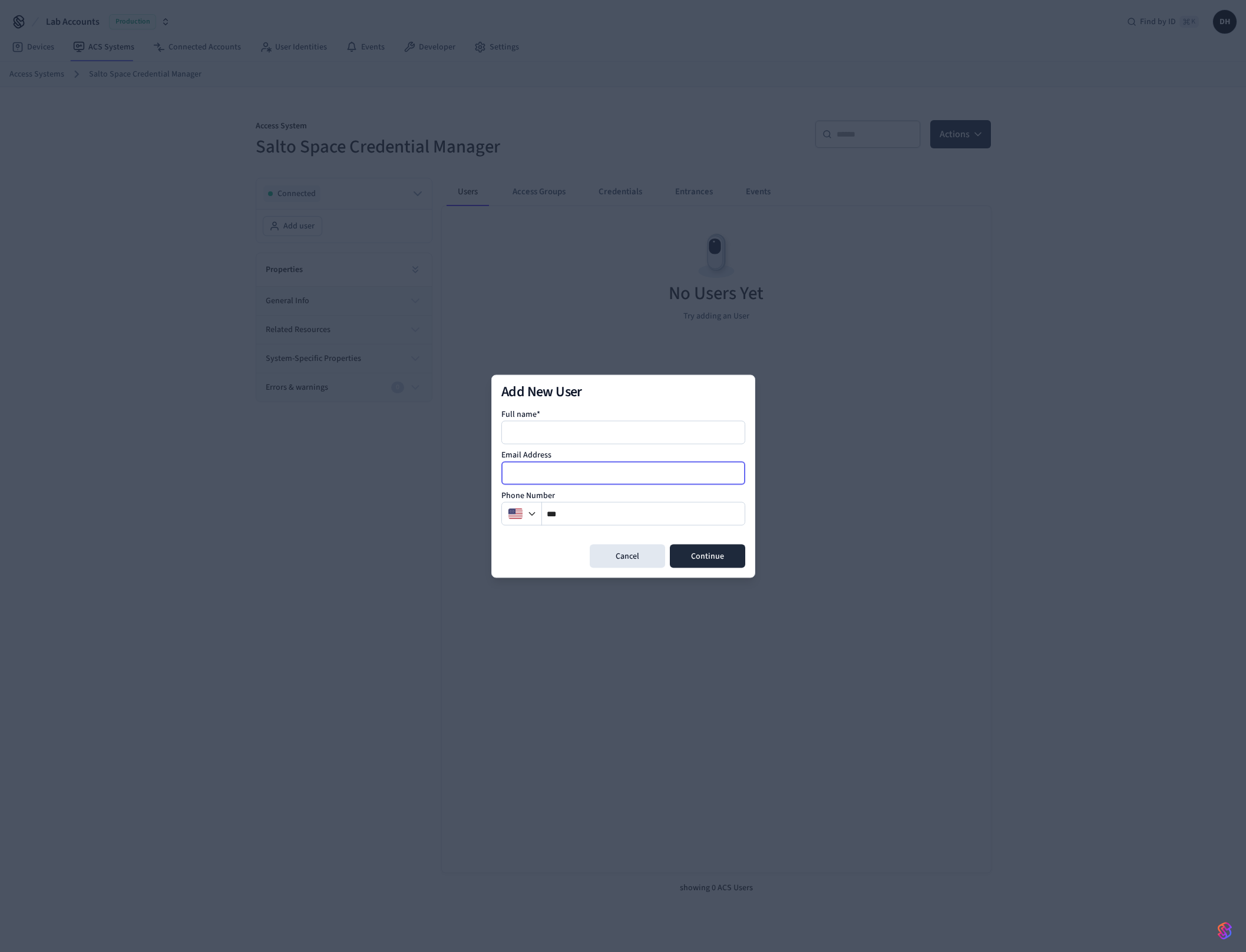
click at [573, 471] on input "email" at bounding box center [624, 472] width 243 height 14
type input "**********"
click at [535, 431] on input at bounding box center [624, 431] width 243 height 14
type input "****"
click at [706, 550] on button "Continue" at bounding box center [708, 556] width 76 height 23
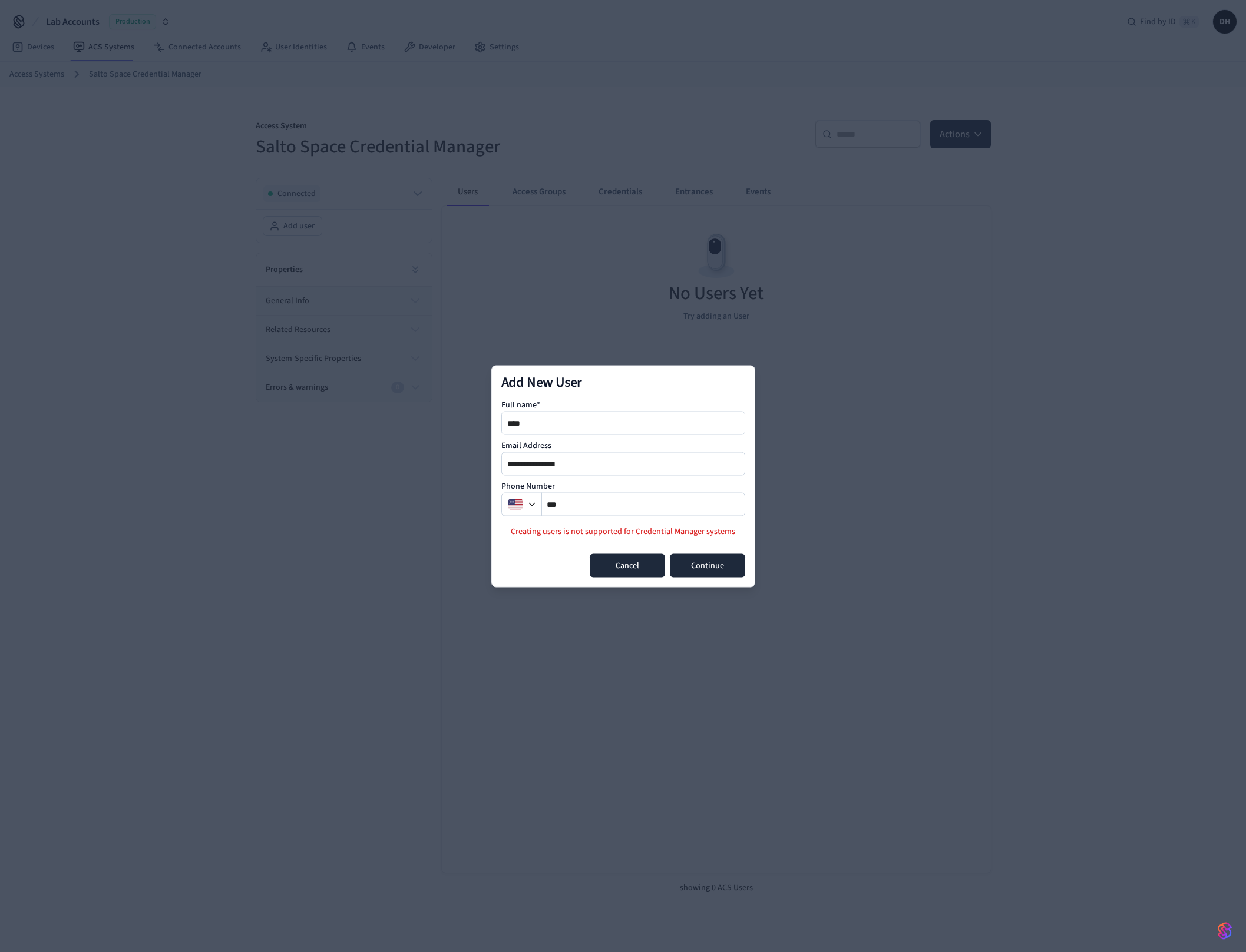
click at [631, 564] on button "Cancel" at bounding box center [628, 565] width 76 height 23
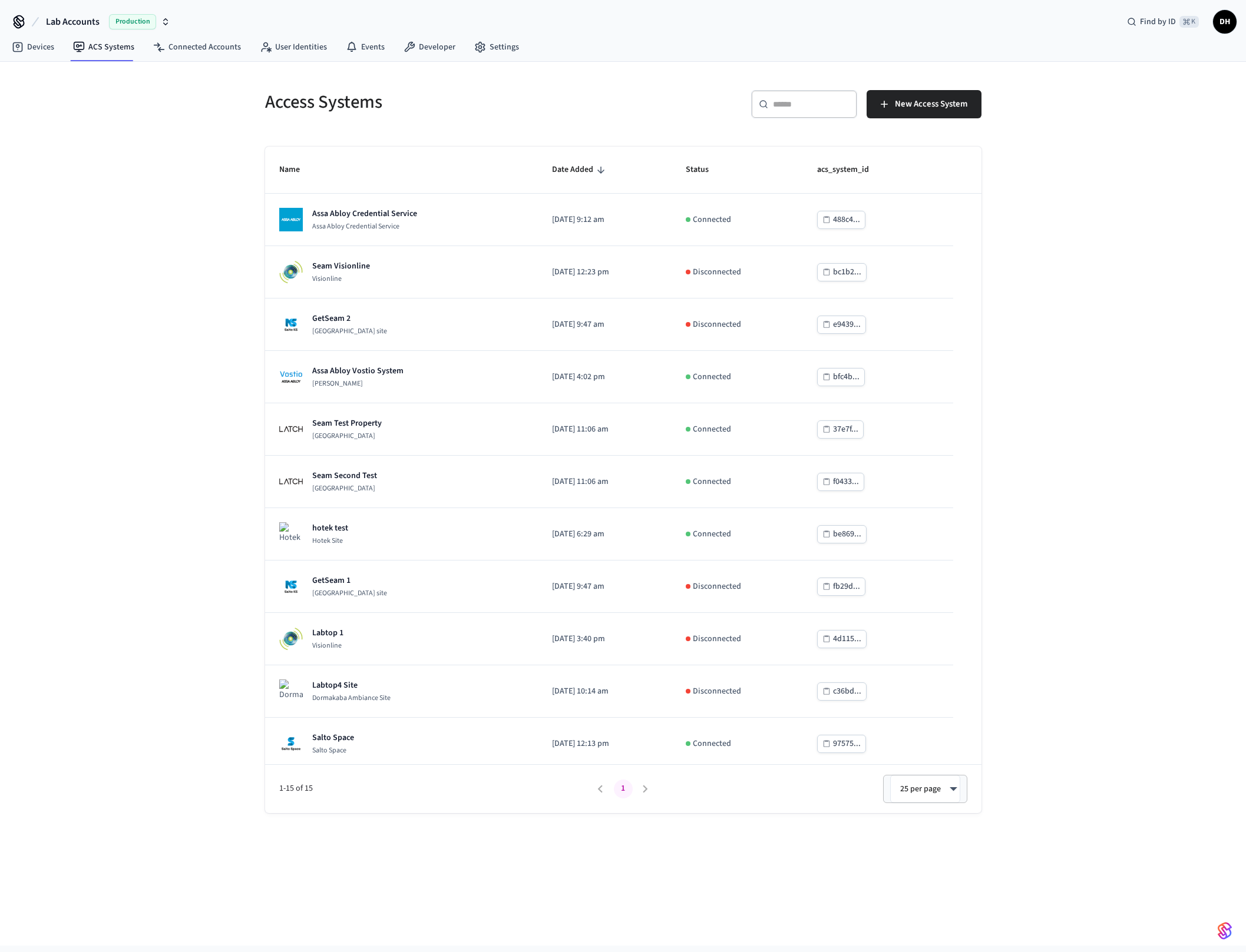
click at [820, 105] on input "text" at bounding box center [811, 104] width 76 height 12
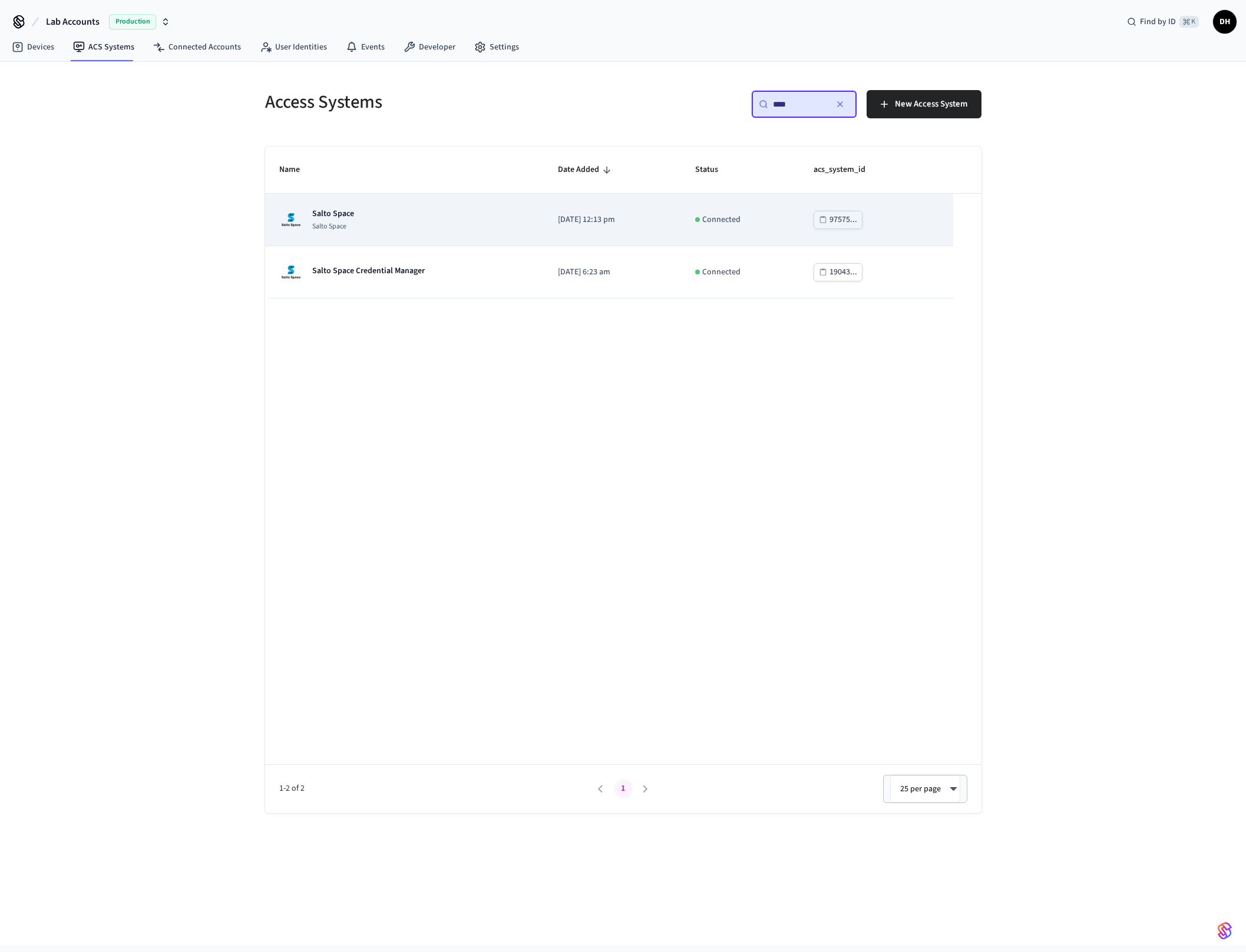
type input "****"
click at [387, 233] on td "Salto Space Salto Space" at bounding box center [405, 220] width 279 height 52
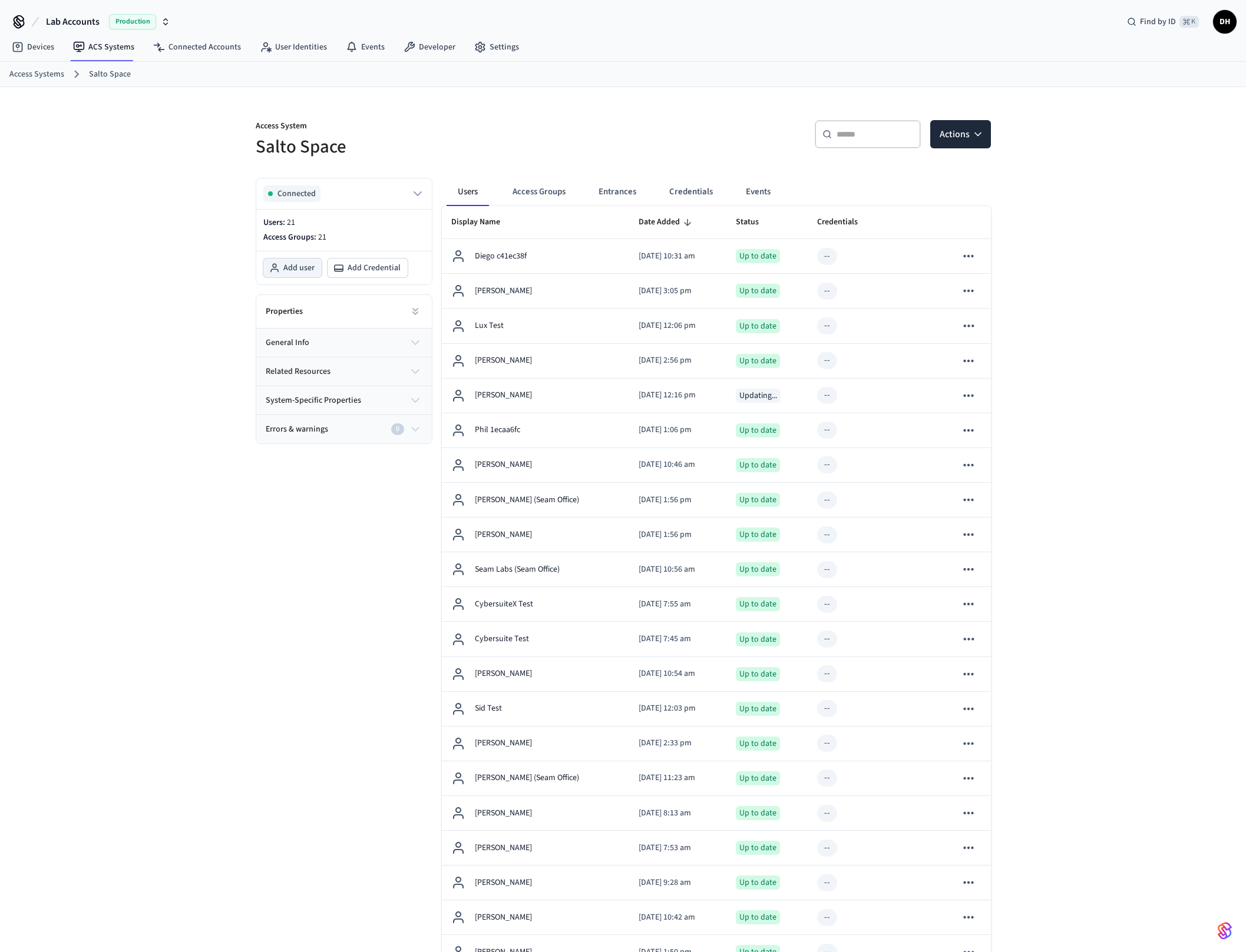
click at [282, 259] on button "Add user" at bounding box center [292, 268] width 58 height 19
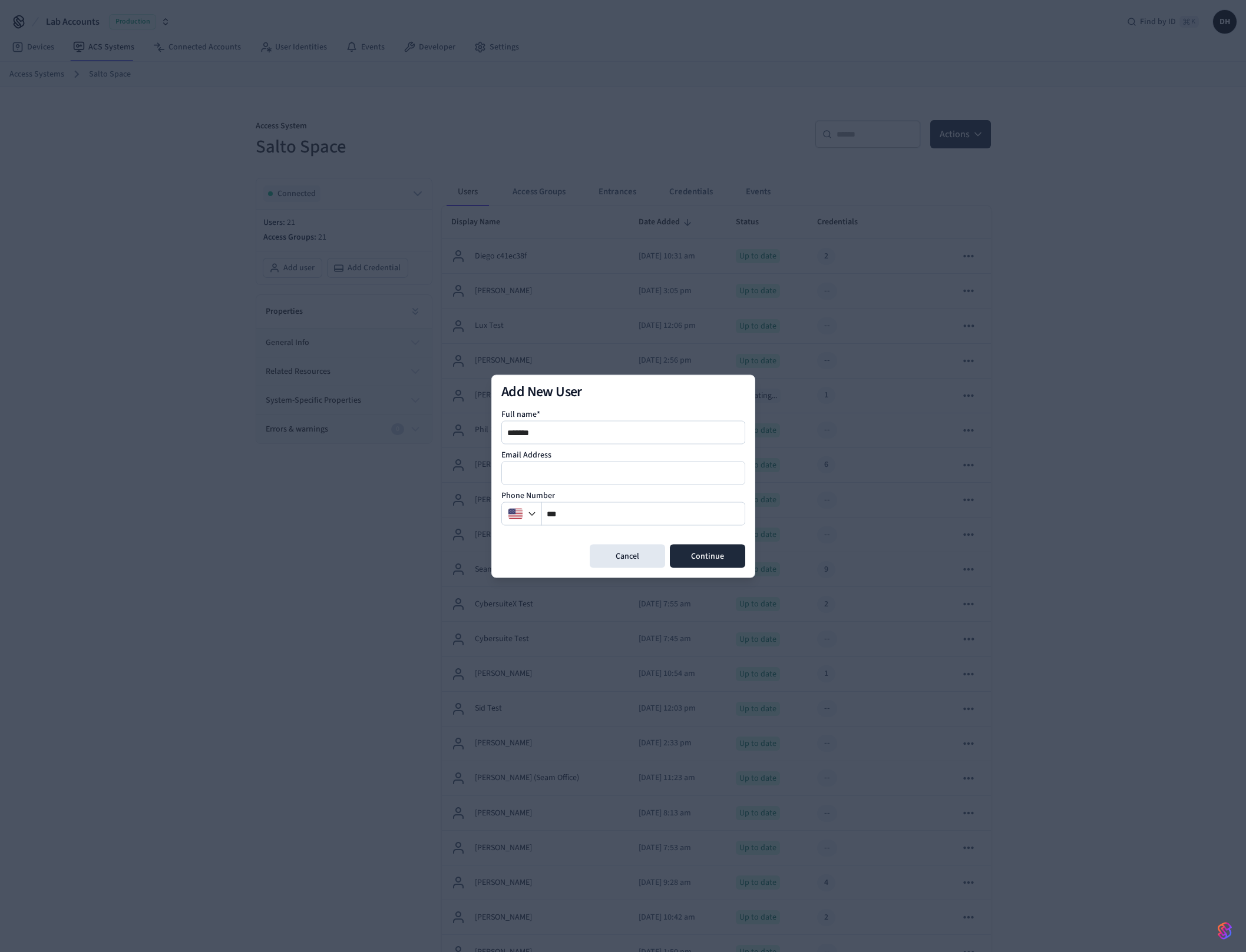
type input "*******"
type input "**********"
click at [718, 560] on button "Continue" at bounding box center [708, 556] width 76 height 23
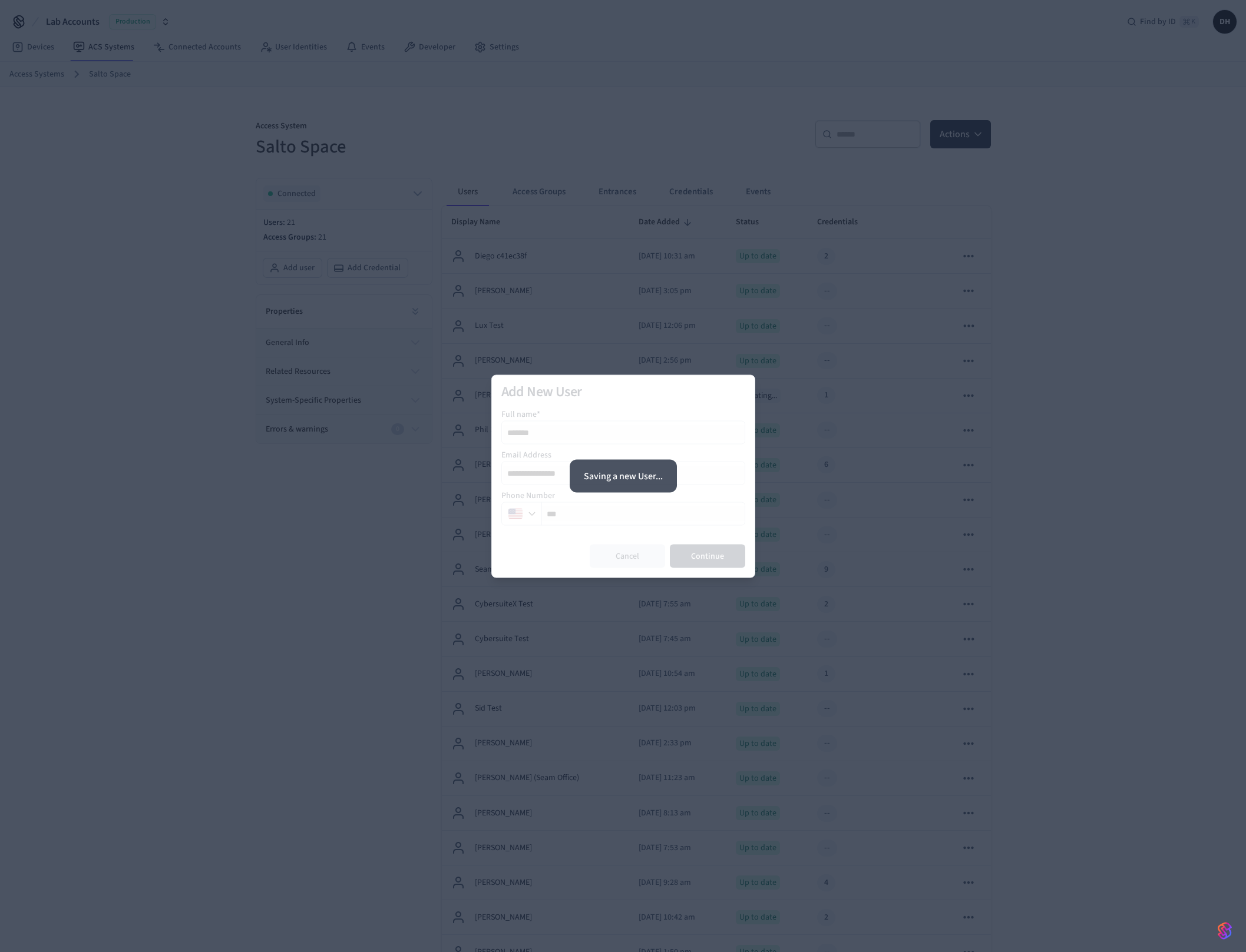
click at [288, 784] on div at bounding box center [623, 476] width 1246 height 952
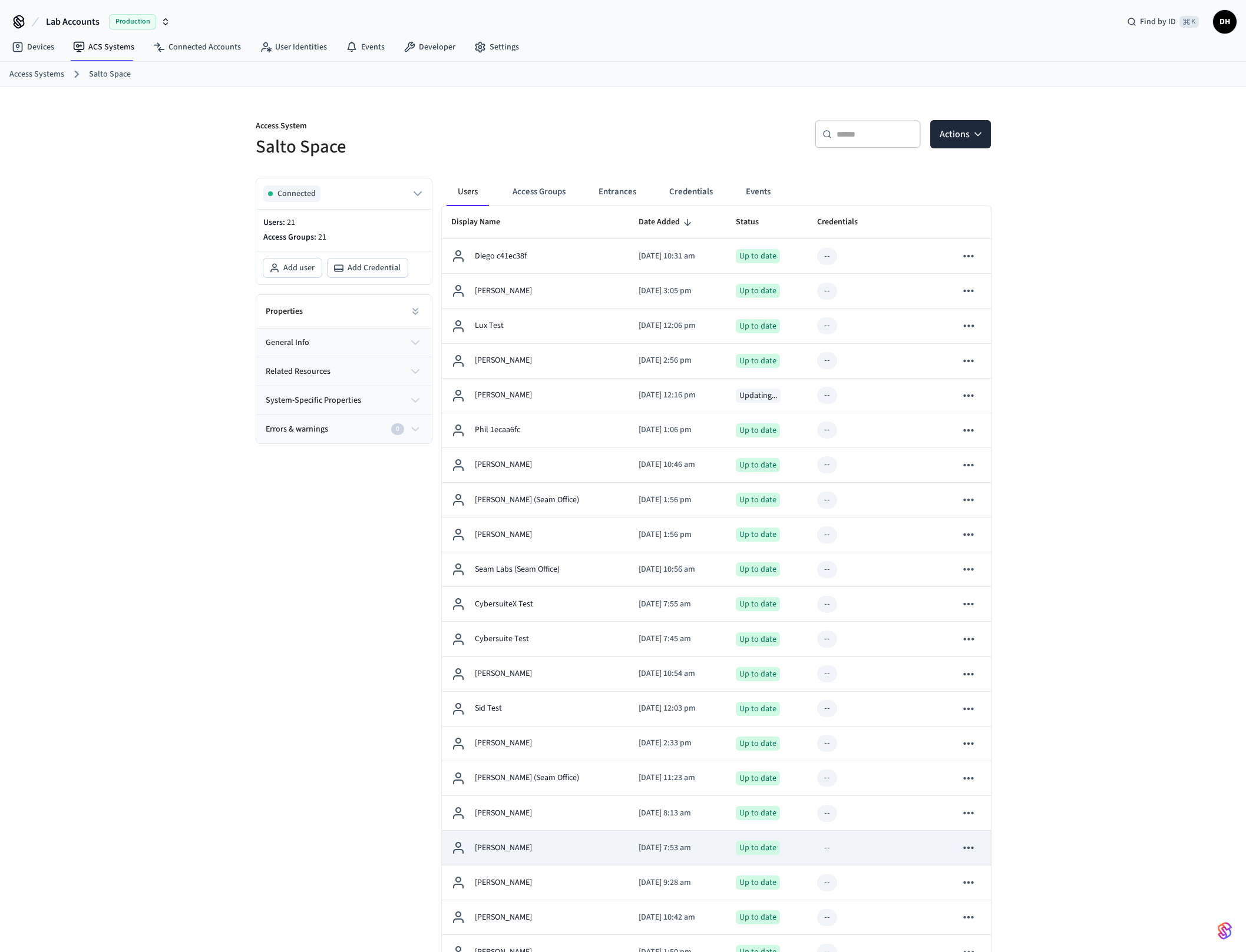
click at [490, 843] on p "[PERSON_NAME]" at bounding box center [503, 847] width 57 height 12
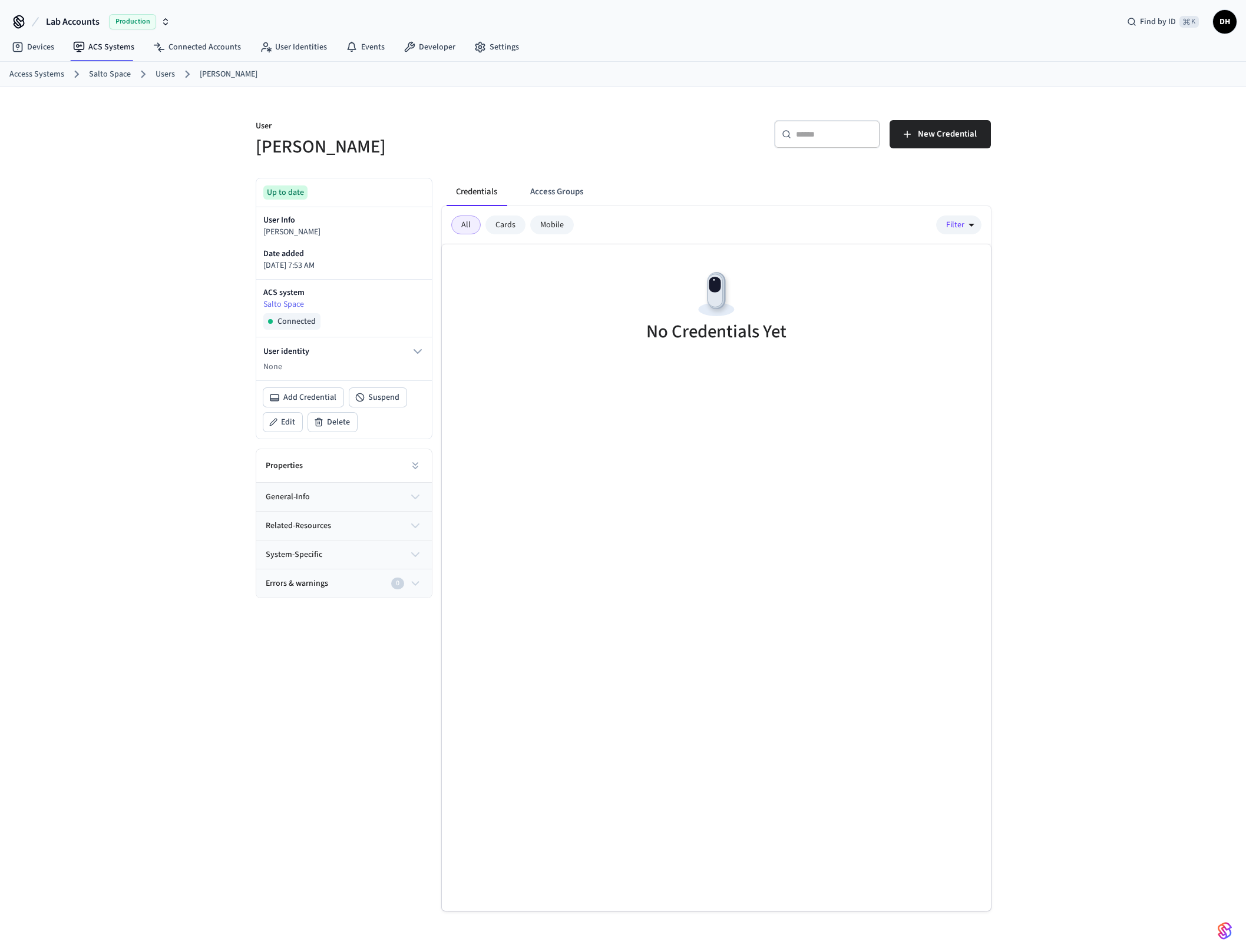
click at [287, 365] on p "None" at bounding box center [344, 367] width 161 height 12
click at [393, 347] on button "User identity" at bounding box center [344, 351] width 161 height 14
click at [304, 407] on button "Link to user identity" at bounding box center [314, 402] width 100 height 19
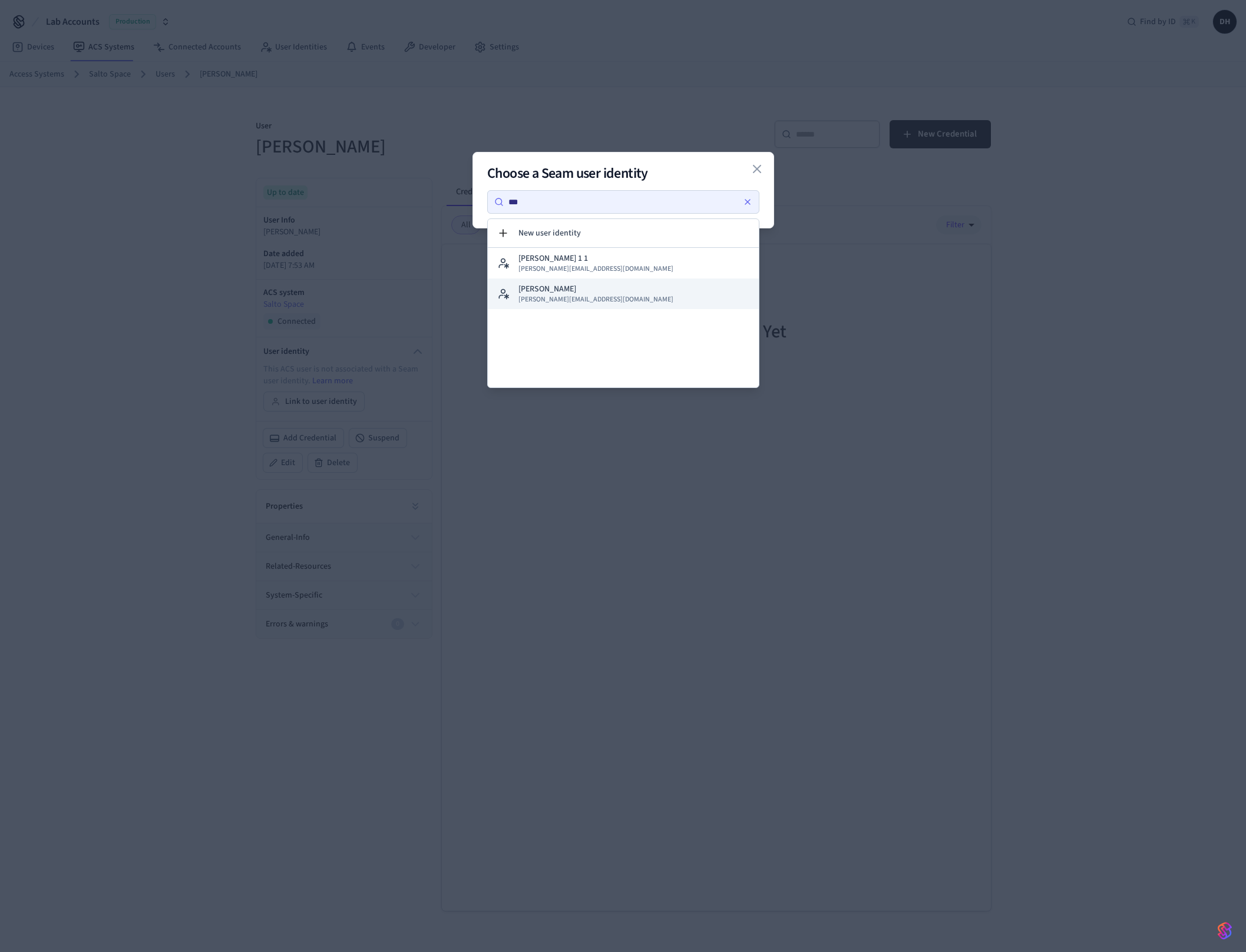
type input "***"
click at [559, 290] on div "[PERSON_NAME] [PERSON_NAME][EMAIL_ADDRESS][DOMAIN_NAME]" at bounding box center [595, 293] width 155 height 21
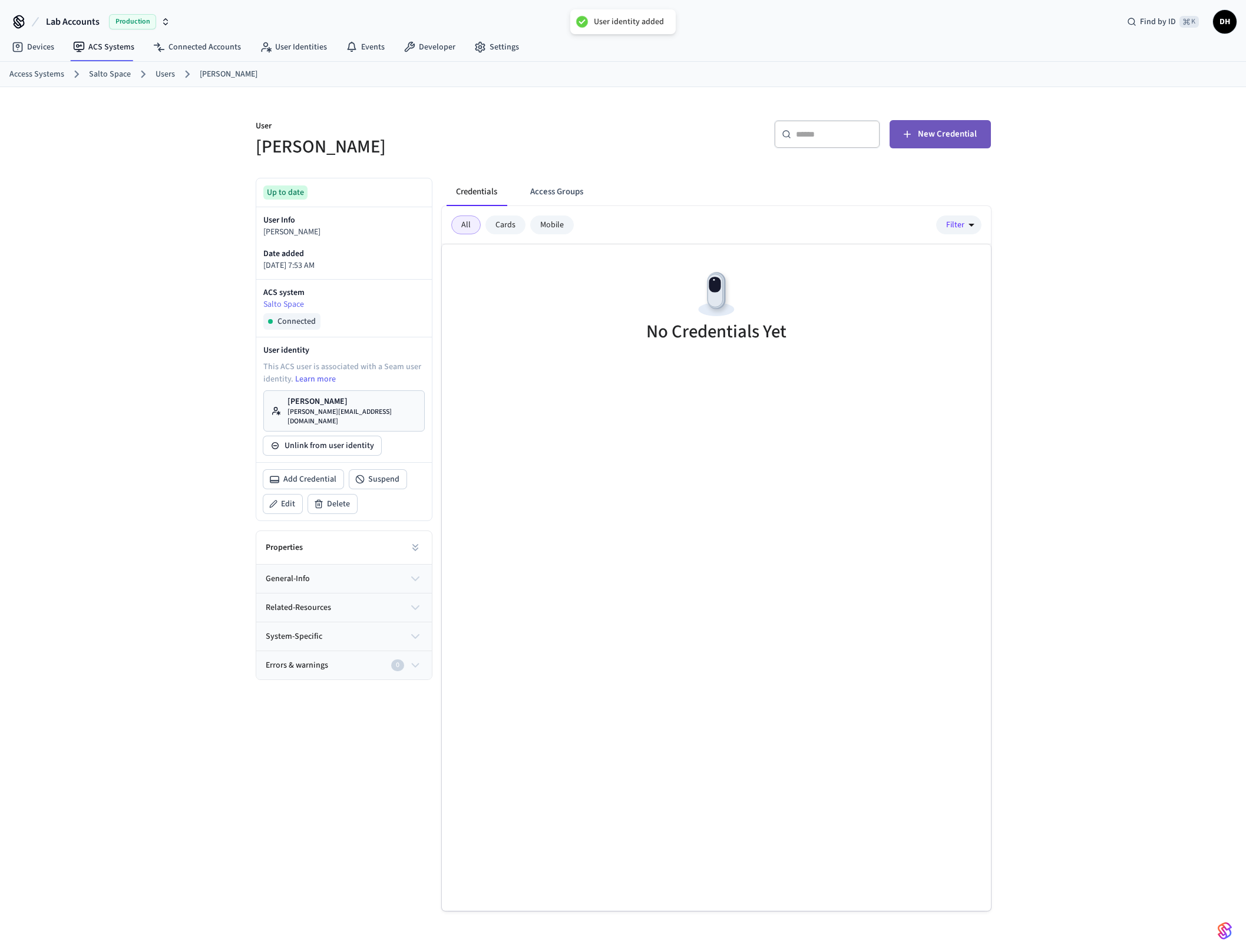
click at [924, 126] on span "New Credential" at bounding box center [947, 134] width 59 height 15
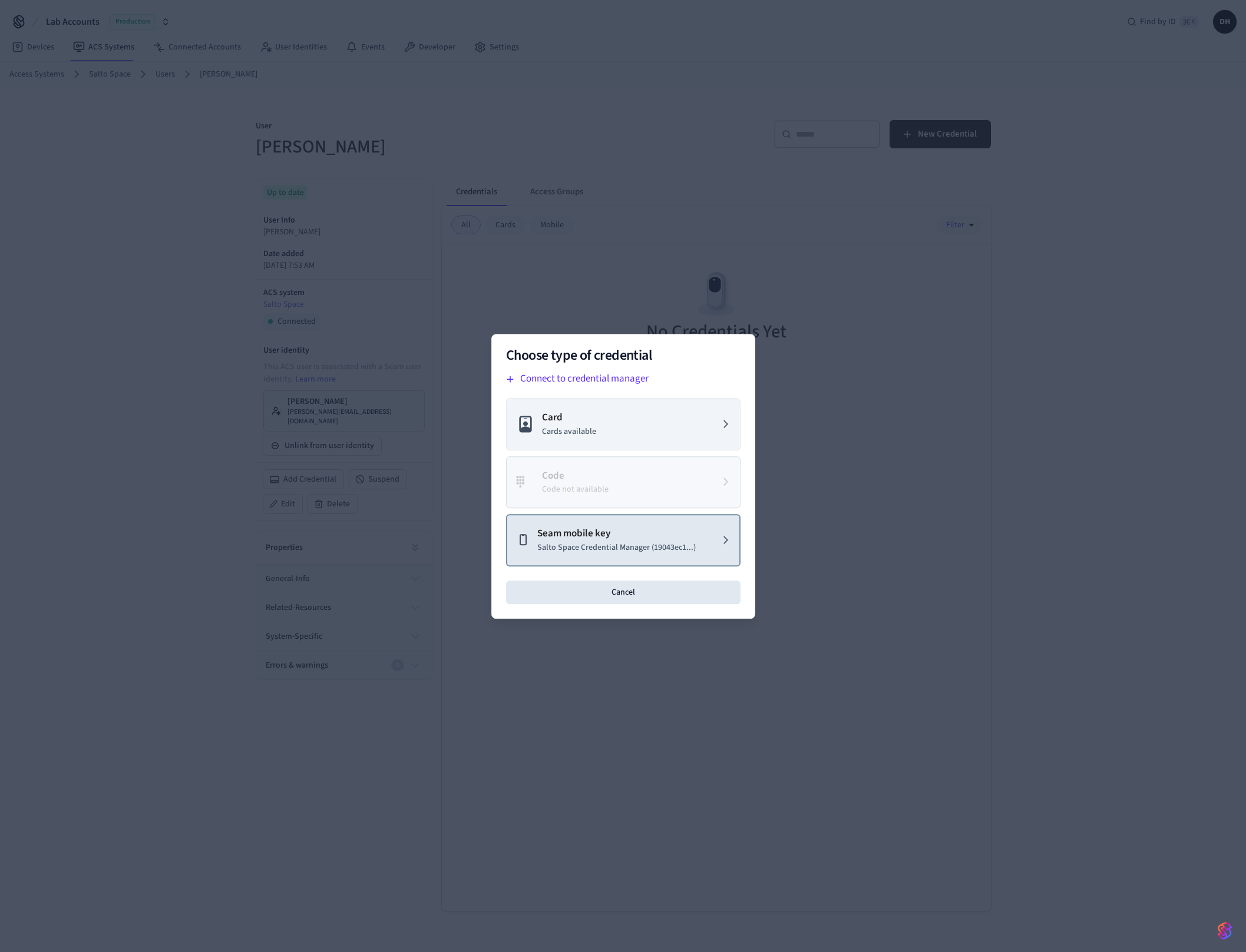
click at [620, 544] on p "Salto Space Credential Manager (19043ec1...)" at bounding box center [616, 547] width 158 height 12
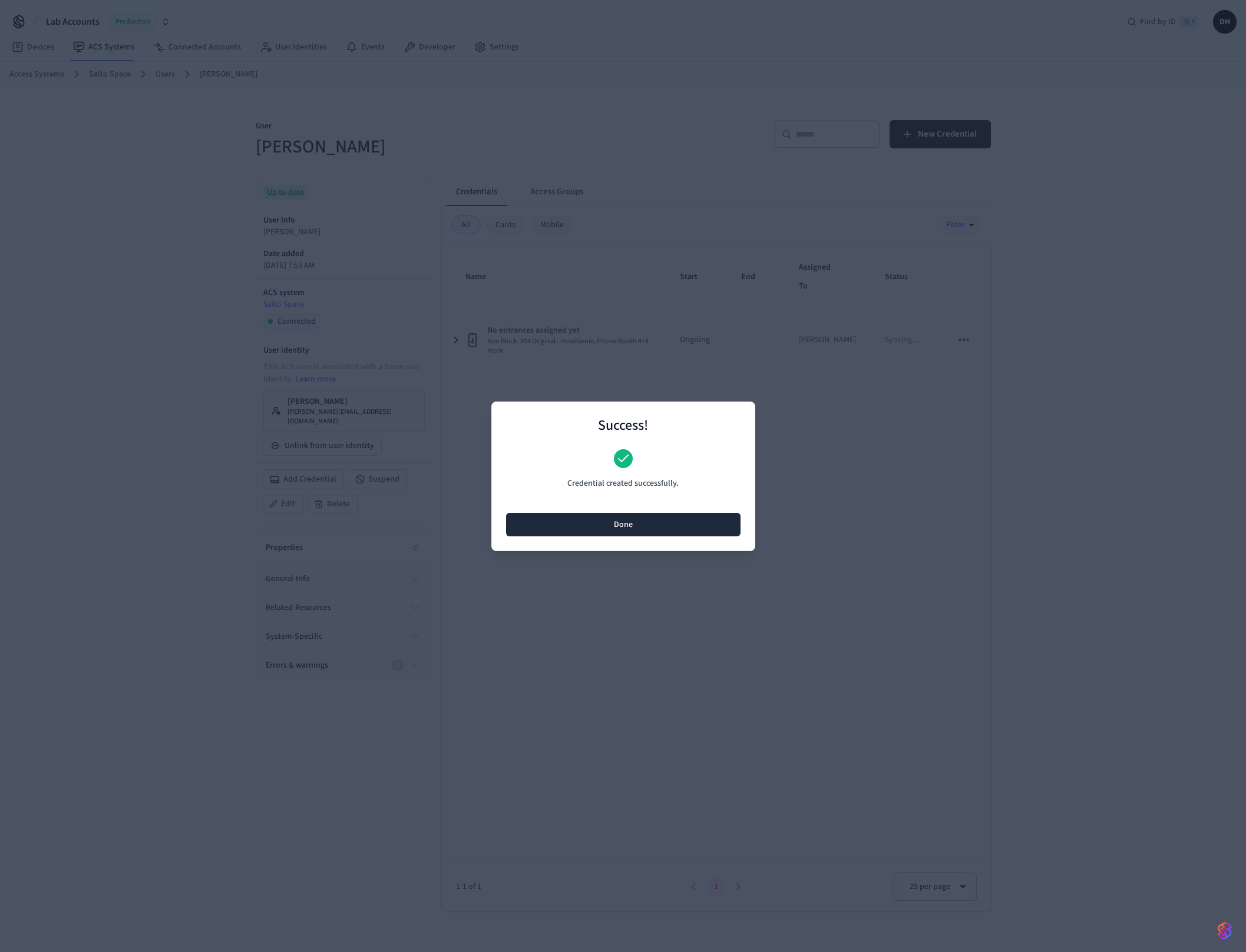
click at [623, 529] on button "Done" at bounding box center [623, 524] width 235 height 23
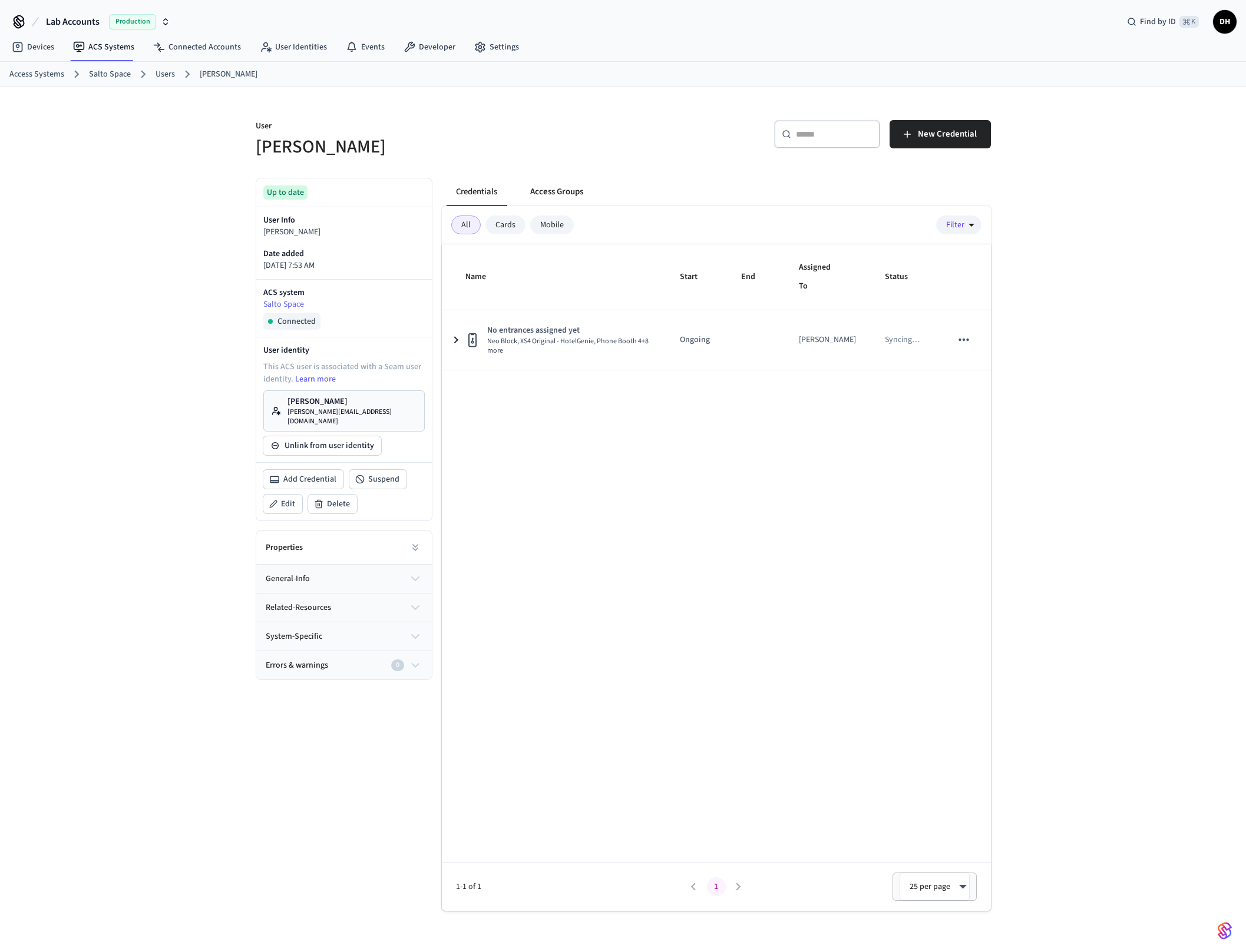
click at [554, 191] on button "Access Groups" at bounding box center [557, 192] width 72 height 28
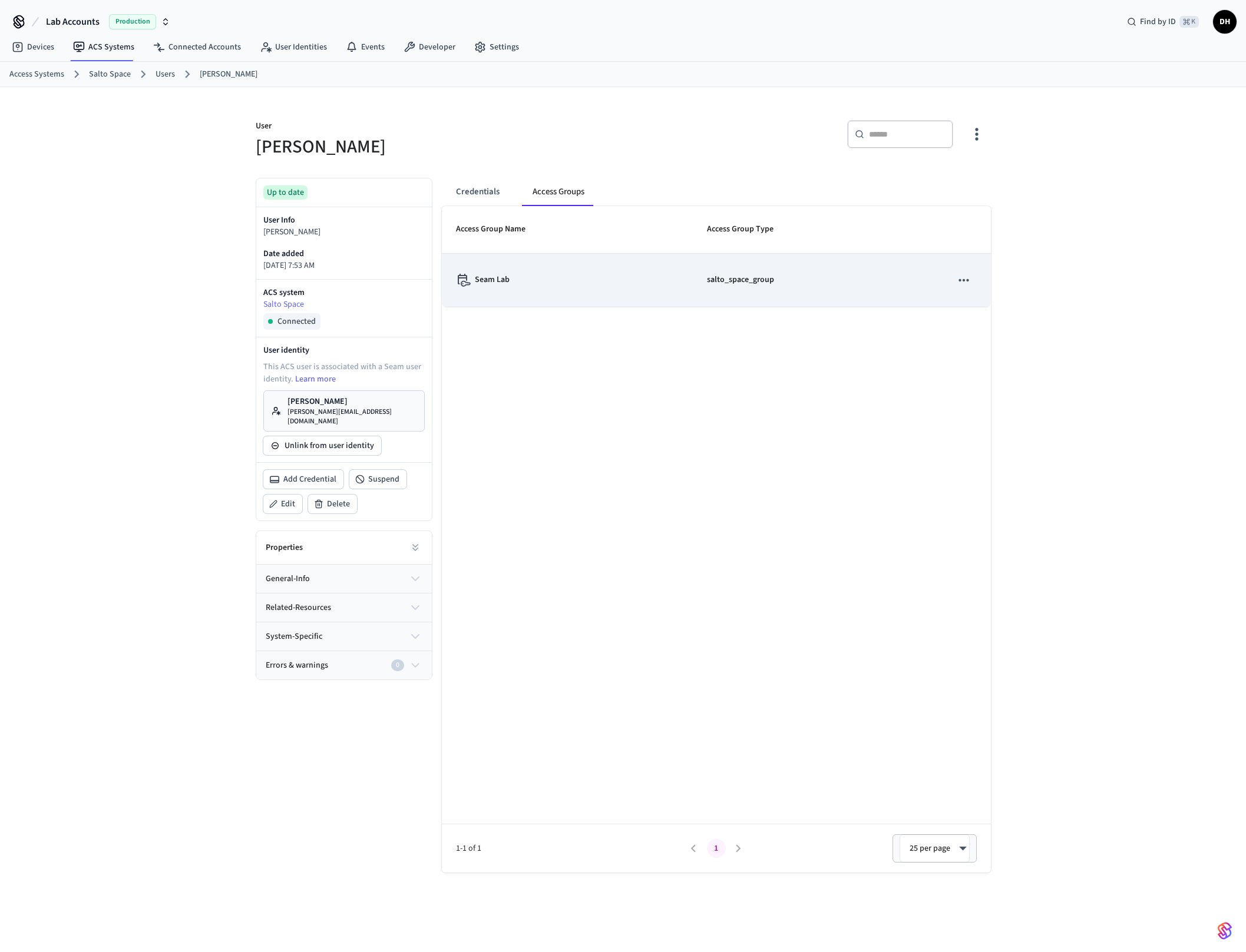
click at [540, 275] on div "Seam Lab" at bounding box center [567, 280] width 222 height 13
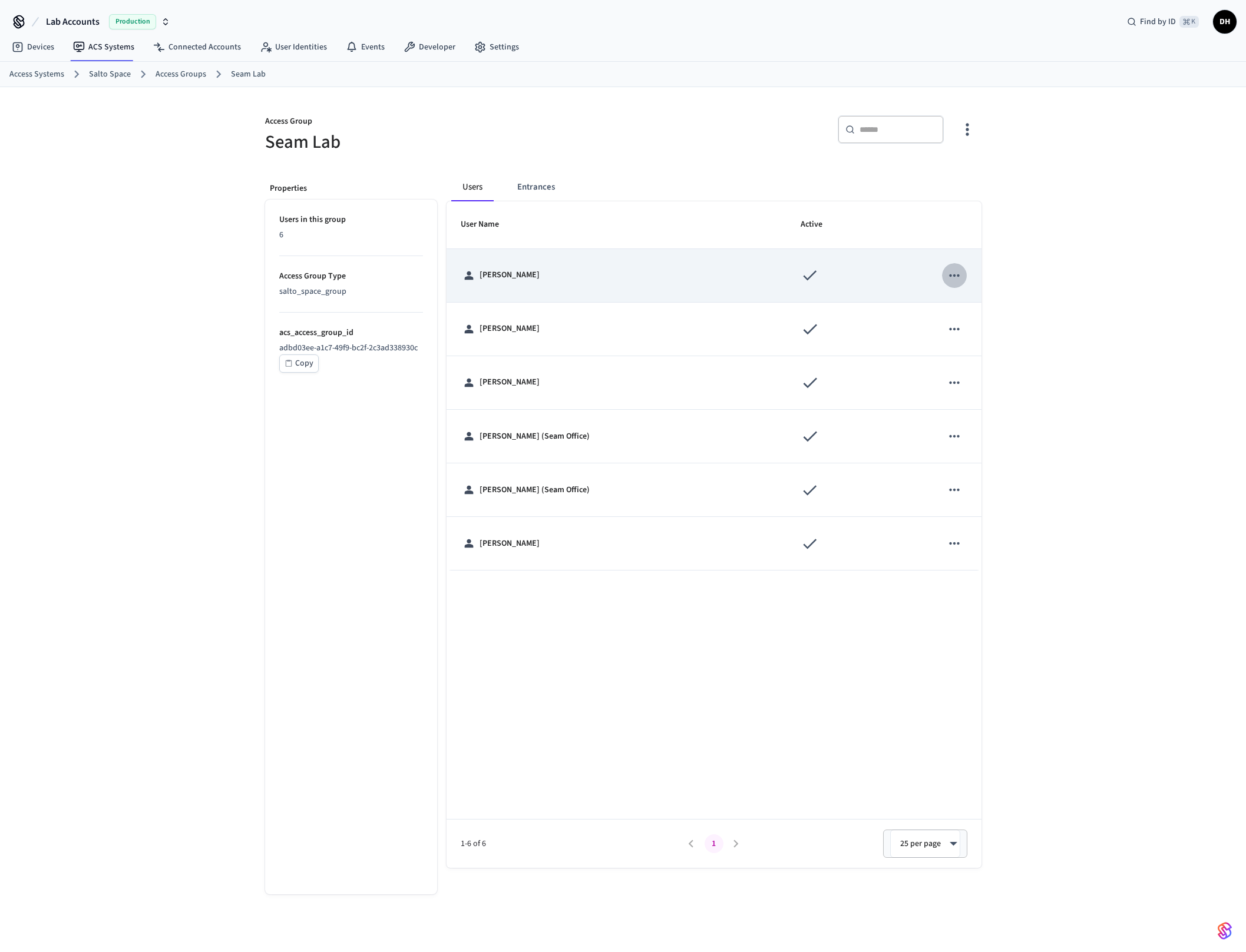
click at [960, 276] on icon "sticky table" at bounding box center [954, 275] width 15 height 15
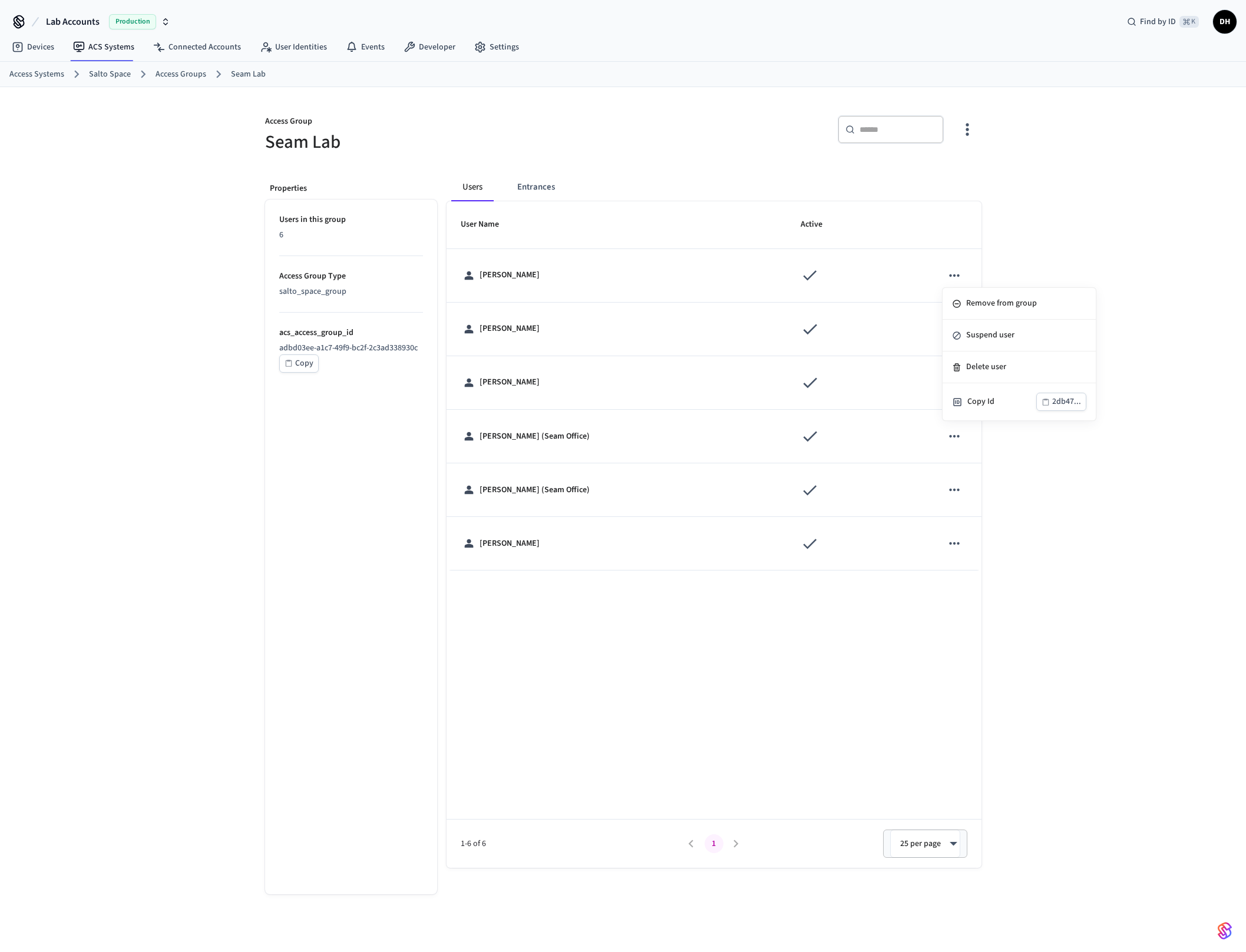
click at [780, 117] on div at bounding box center [623, 476] width 1246 height 952
click at [173, 73] on link "Access Groups" at bounding box center [181, 74] width 51 height 12
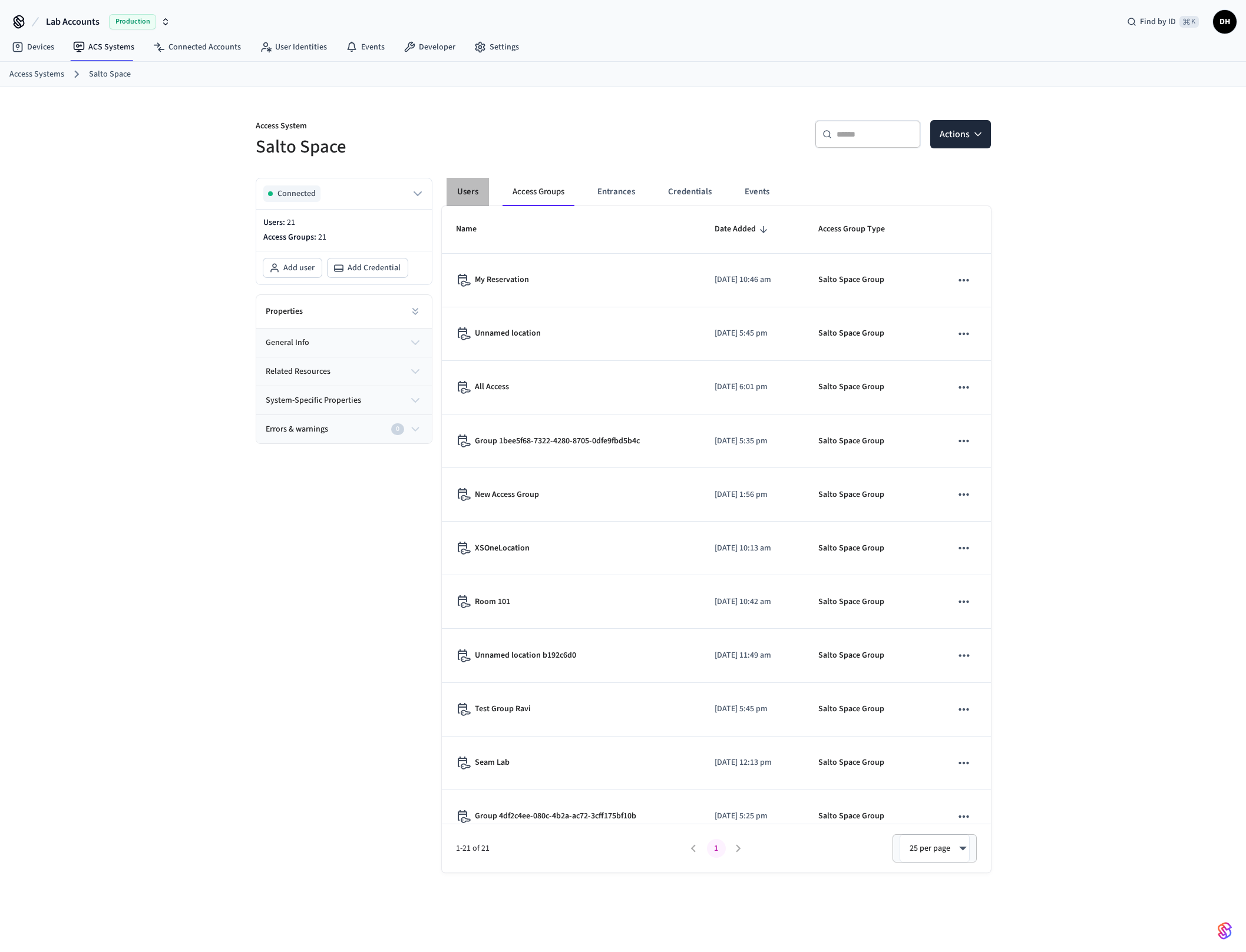
click at [472, 192] on button "Users" at bounding box center [468, 192] width 42 height 28
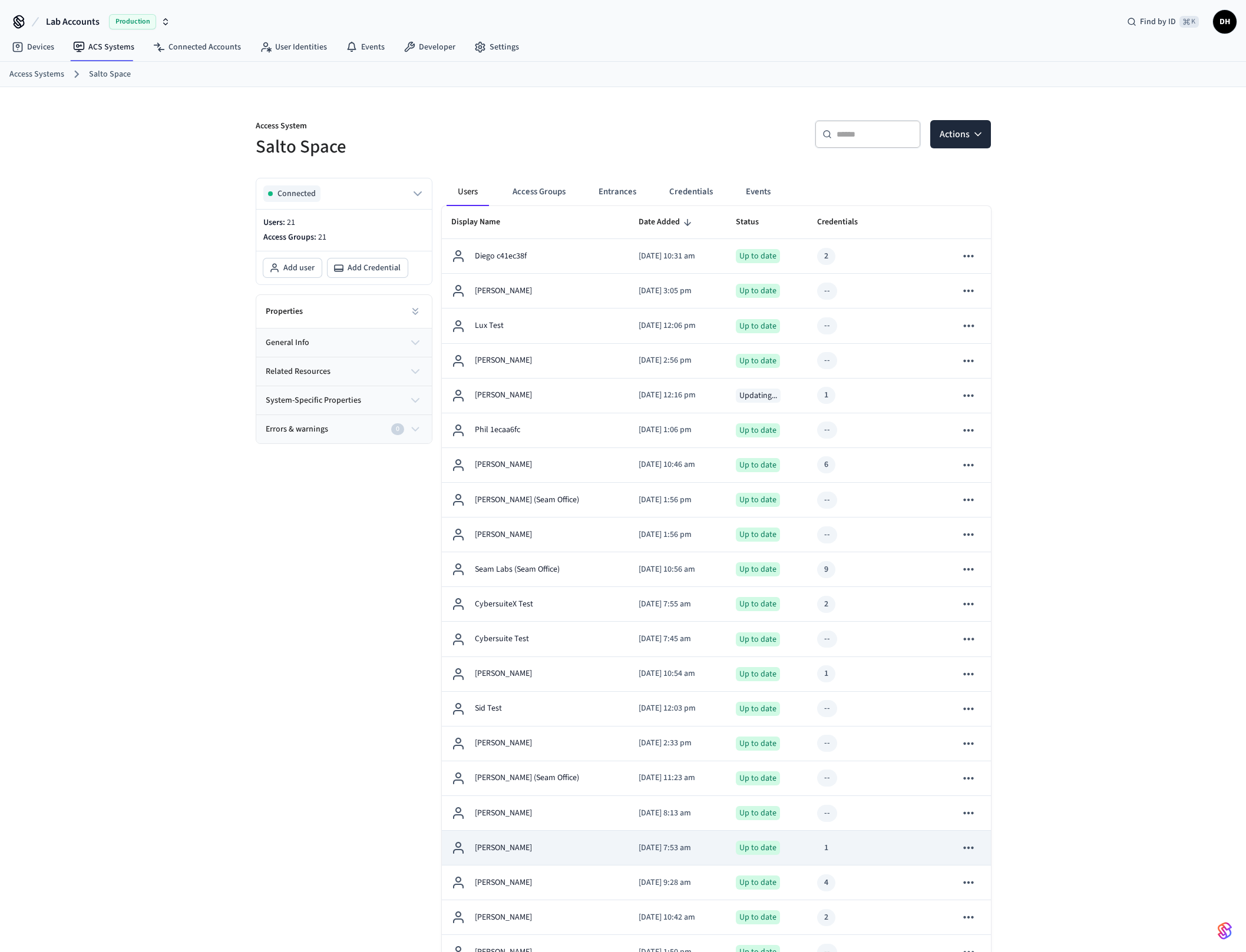
click at [514, 831] on td "[PERSON_NAME]" at bounding box center [535, 848] width 187 height 35
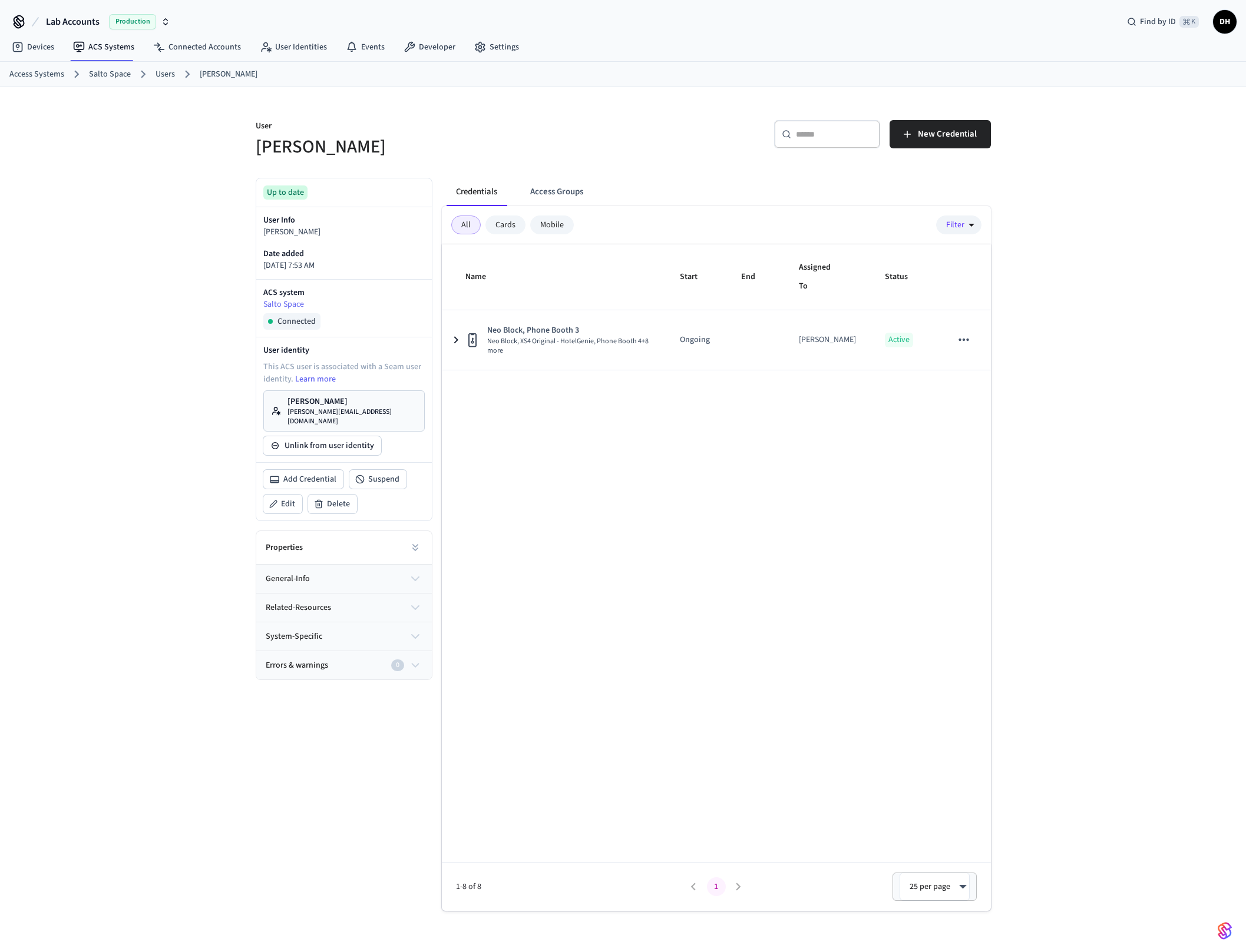
click at [312, 401] on p "[PERSON_NAME]" at bounding box center [352, 402] width 129 height 12
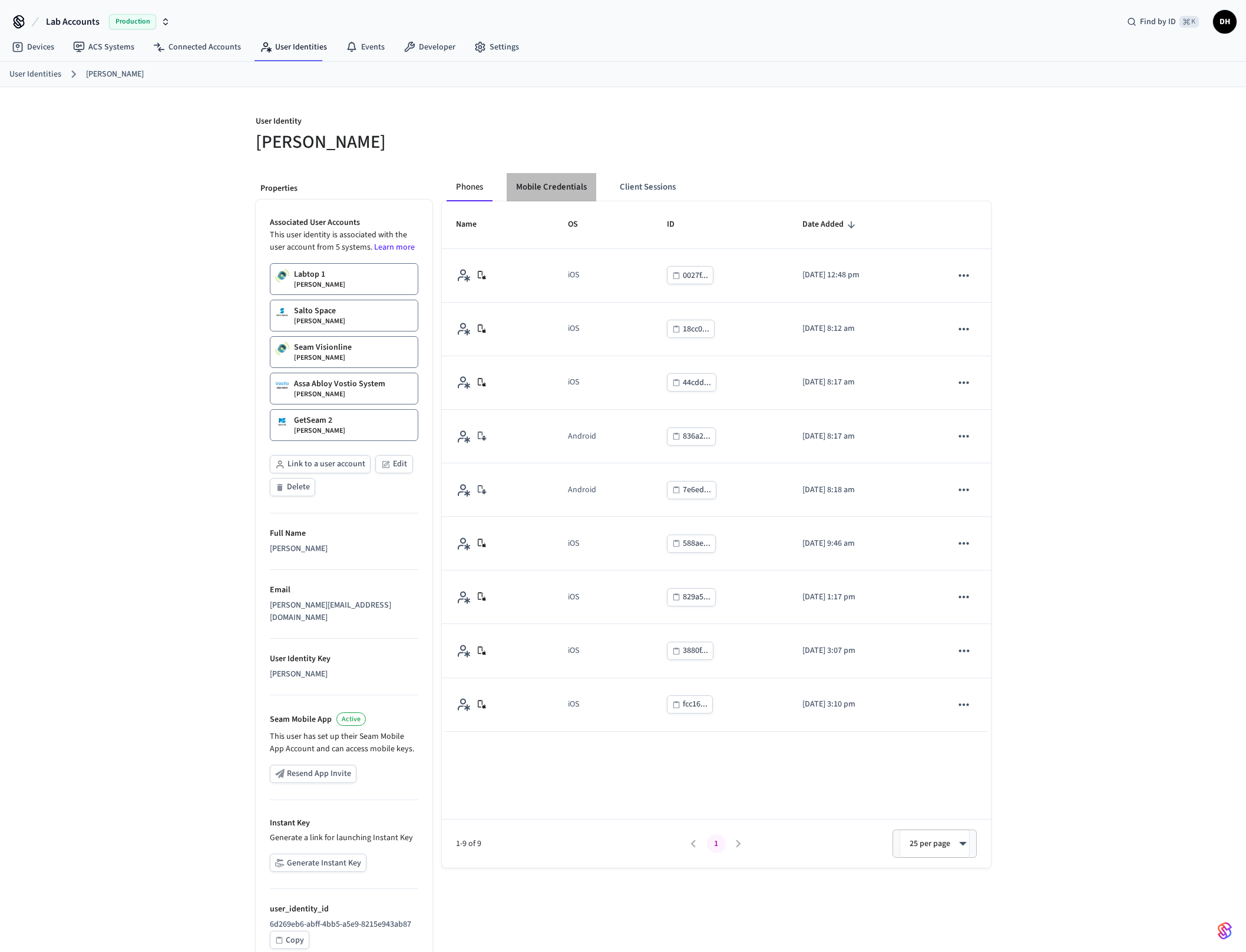
click at [562, 187] on button "Mobile Credentials" at bounding box center [551, 187] width 89 height 28
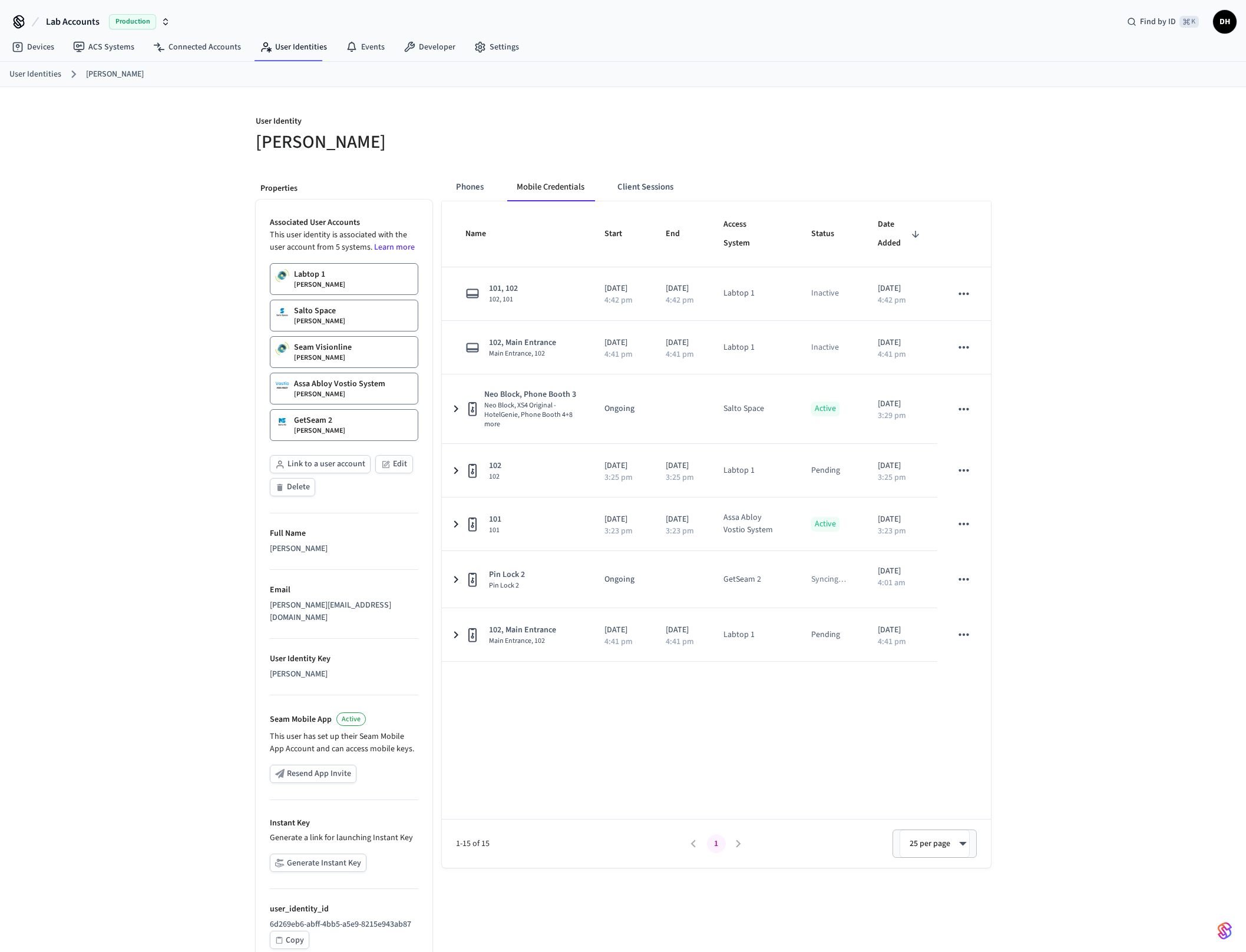
click at [211, 635] on div "User Identity [PERSON_NAME] Properties Associated User Accounts This user ident…" at bounding box center [623, 529] width 1246 height 884
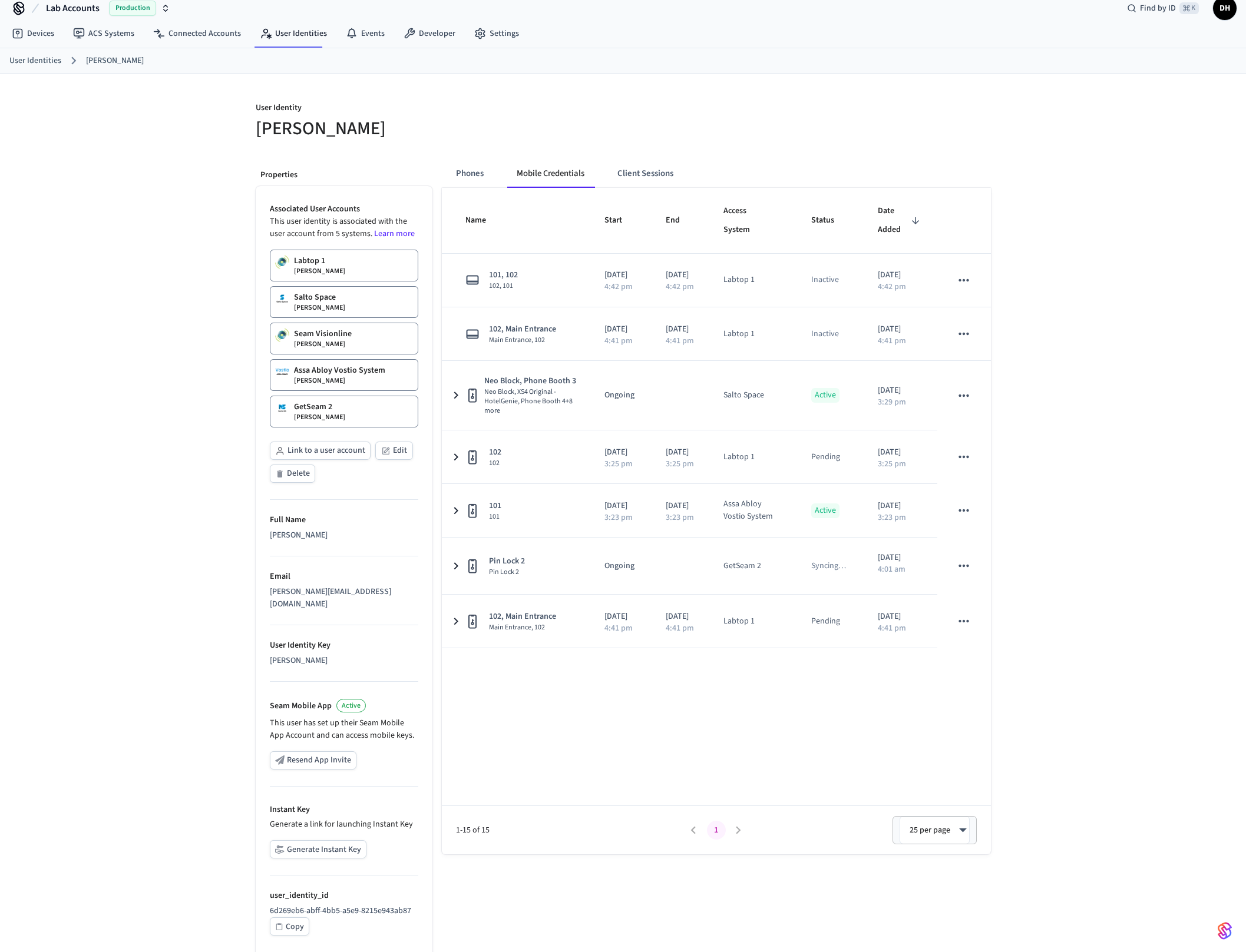
scroll to position [20, 0]
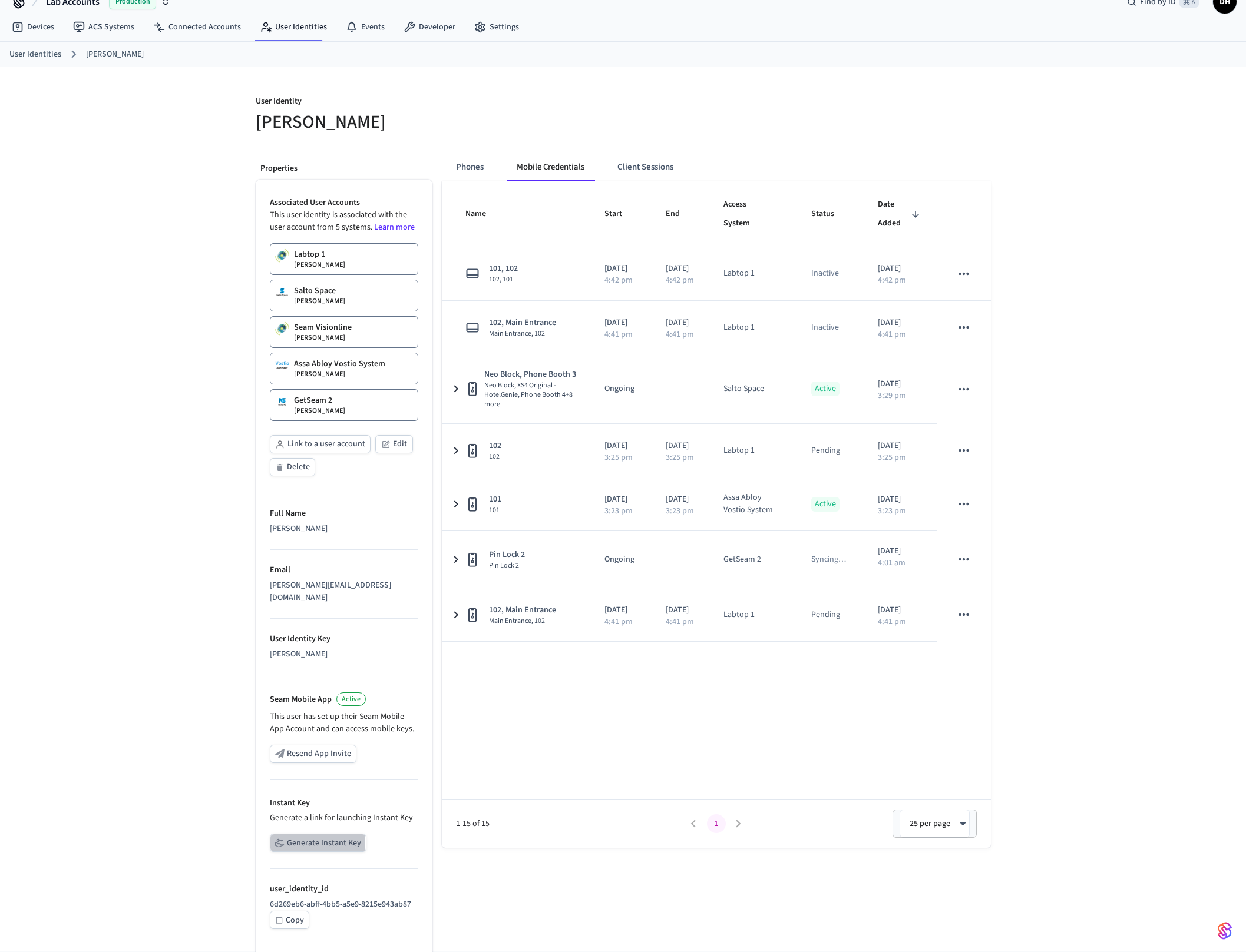
click at [305, 834] on button "Generate Instant Key" at bounding box center [317, 842] width 97 height 18
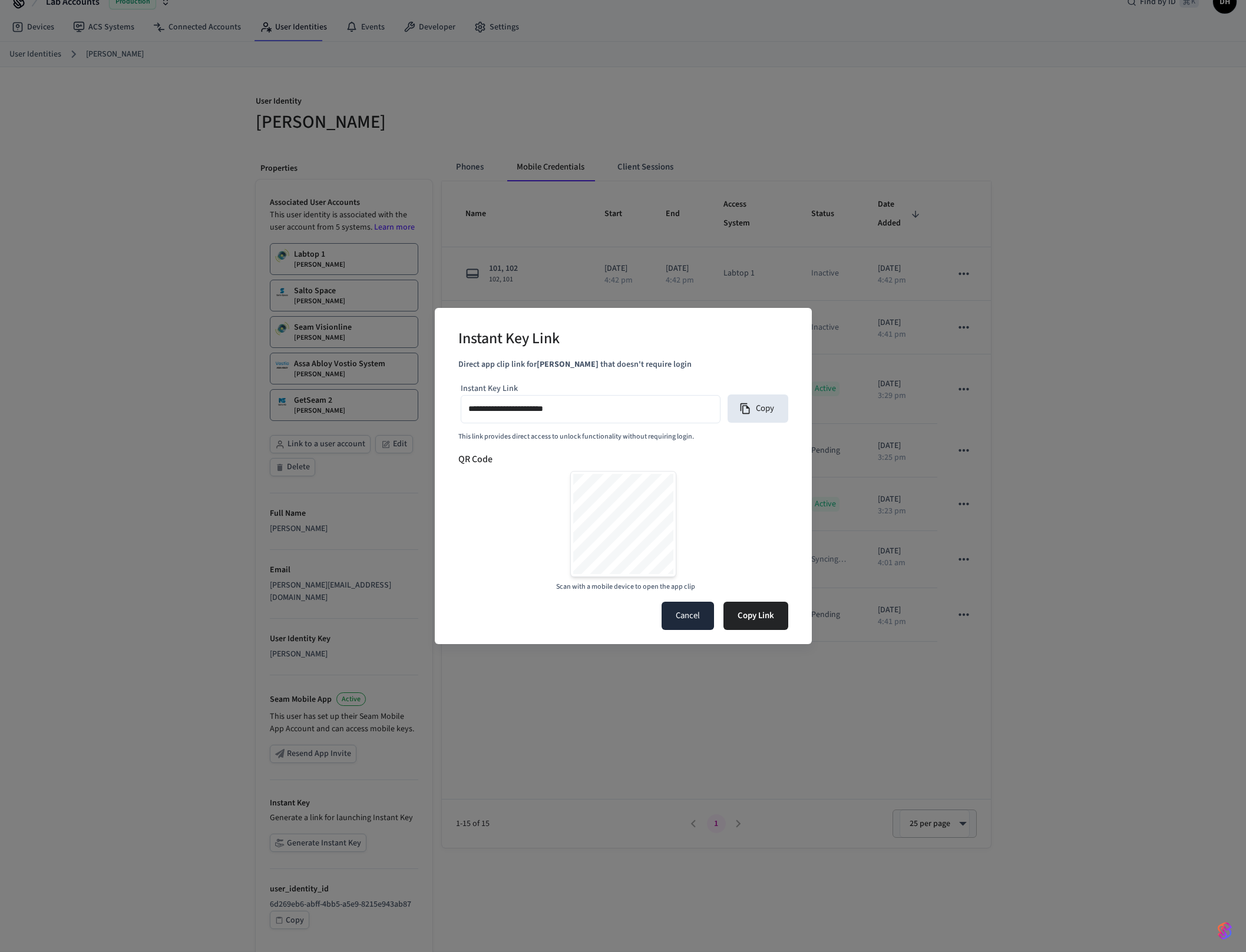
click at [681, 624] on button "Cancel" at bounding box center [687, 616] width 52 height 28
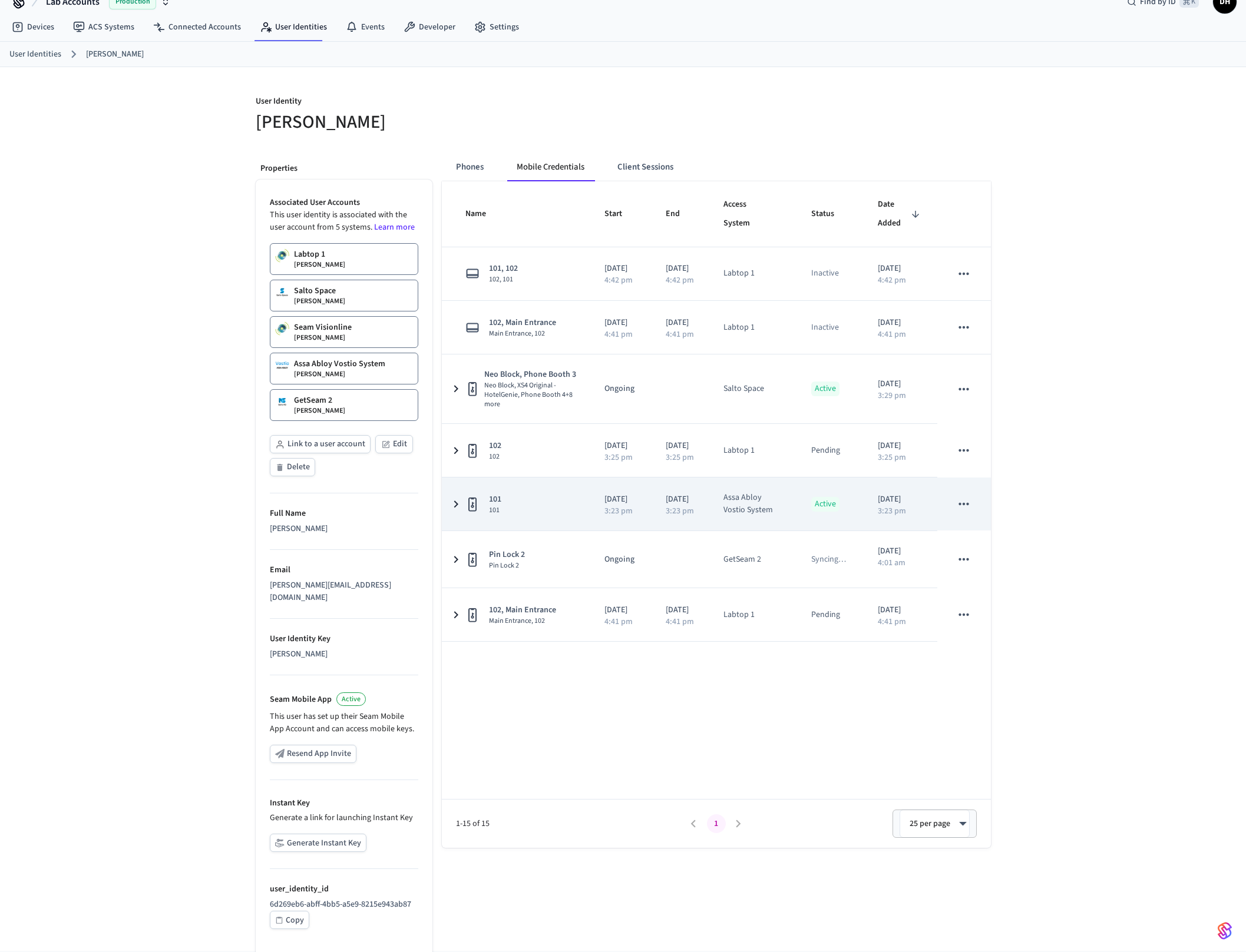
click at [456, 511] on icon "sticky table" at bounding box center [456, 504] width 14 height 15
